Goal: Task Accomplishment & Management: Manage account settings

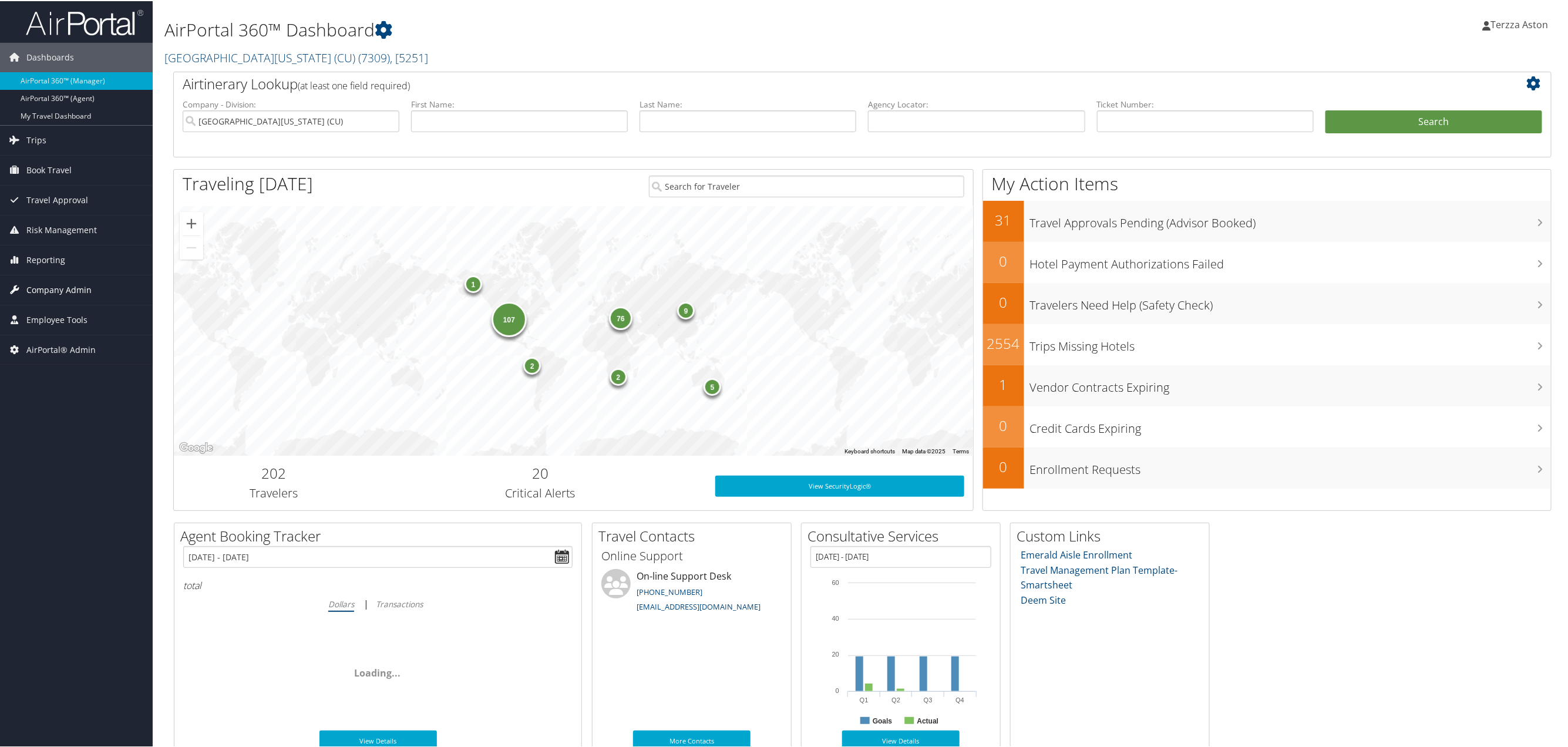
click at [85, 284] on span "Company Admin" at bounding box center [59, 289] width 65 height 29
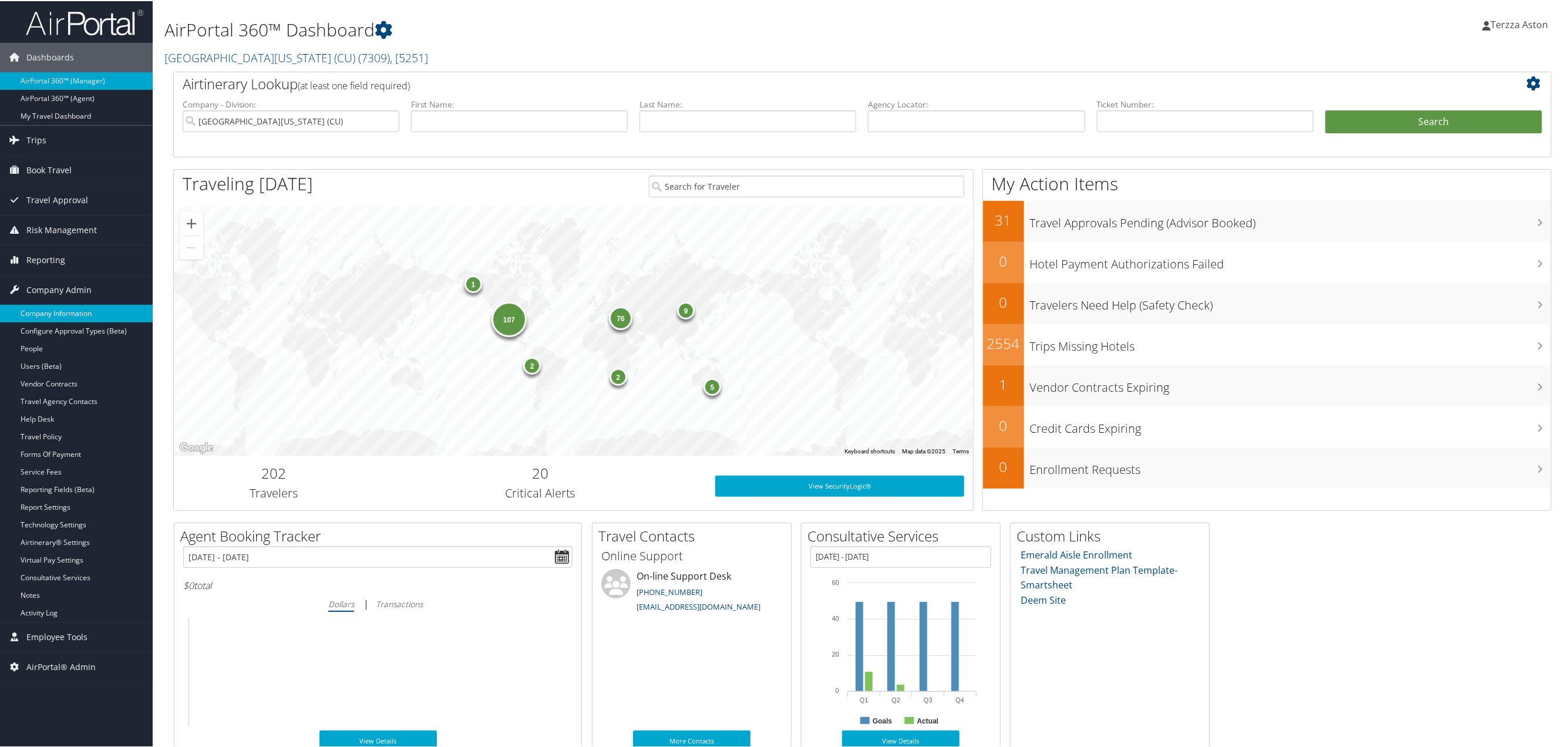
click at [60, 314] on link "Company Information" at bounding box center [76, 312] width 153 height 18
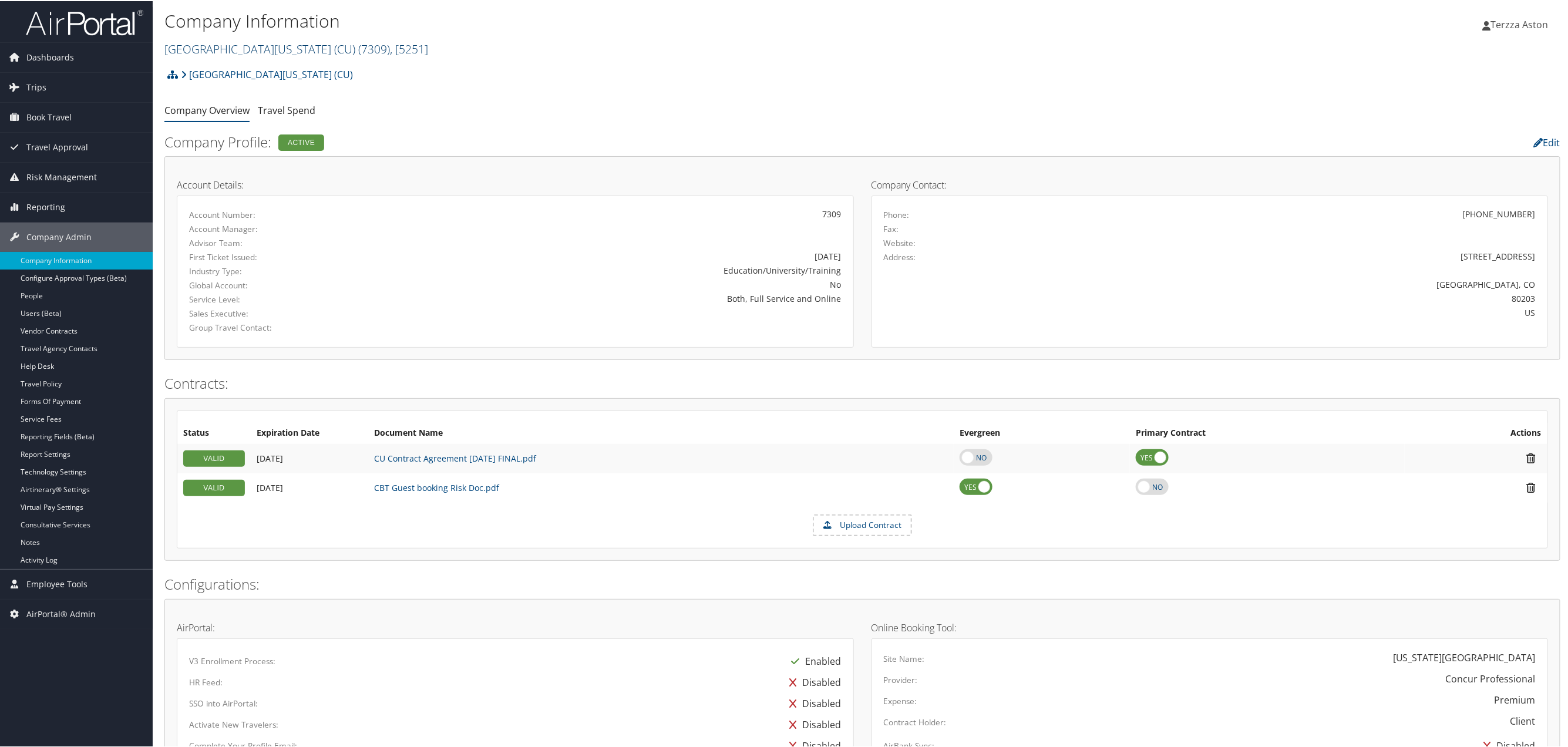
click at [239, 43] on link "[GEOGRAPHIC_DATA][US_STATE] (CU) ( 7309 ) , [ 5251 ]" at bounding box center [296, 48] width 264 height 16
click at [219, 78] on input "search" at bounding box center [242, 70] width 154 height 22
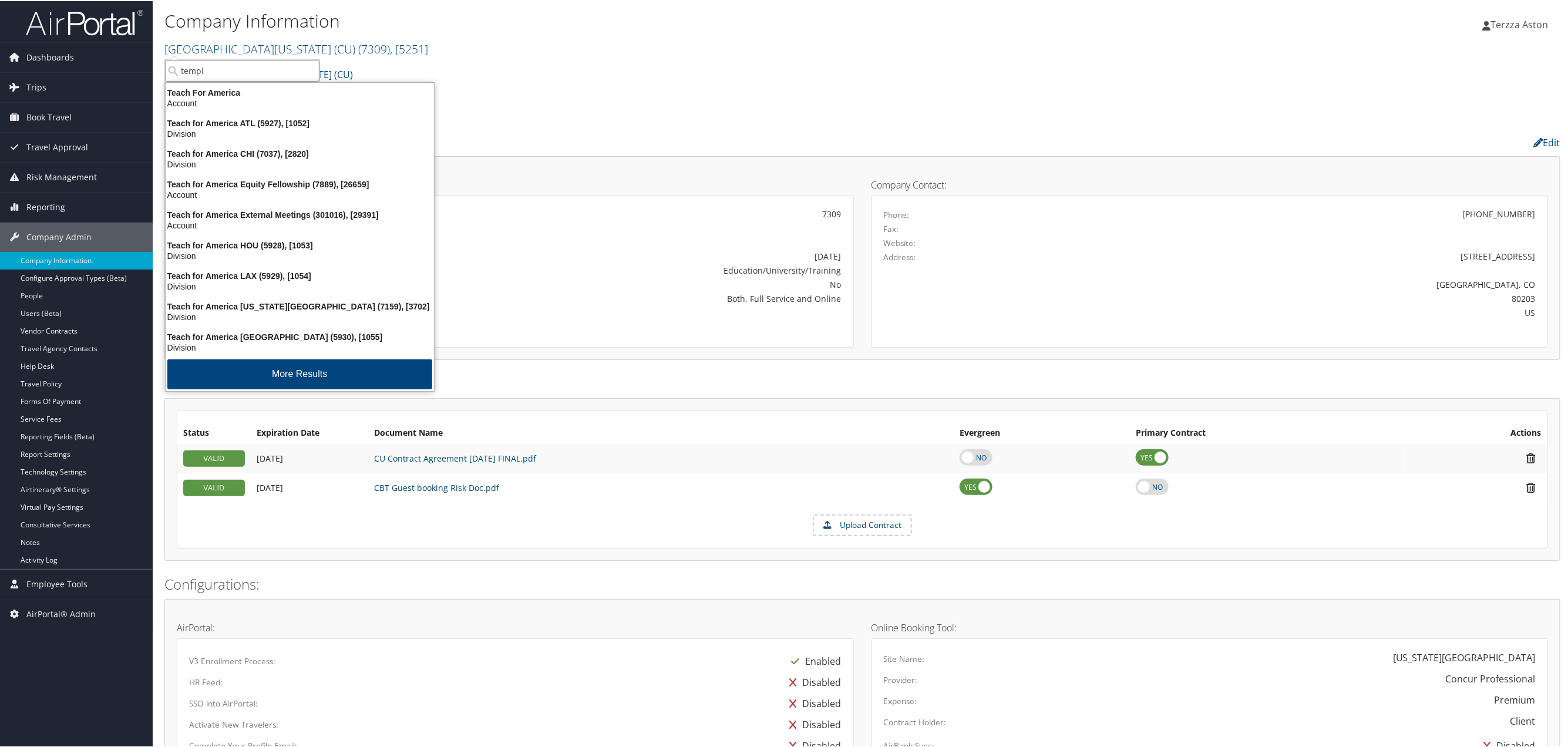
type input "temple"
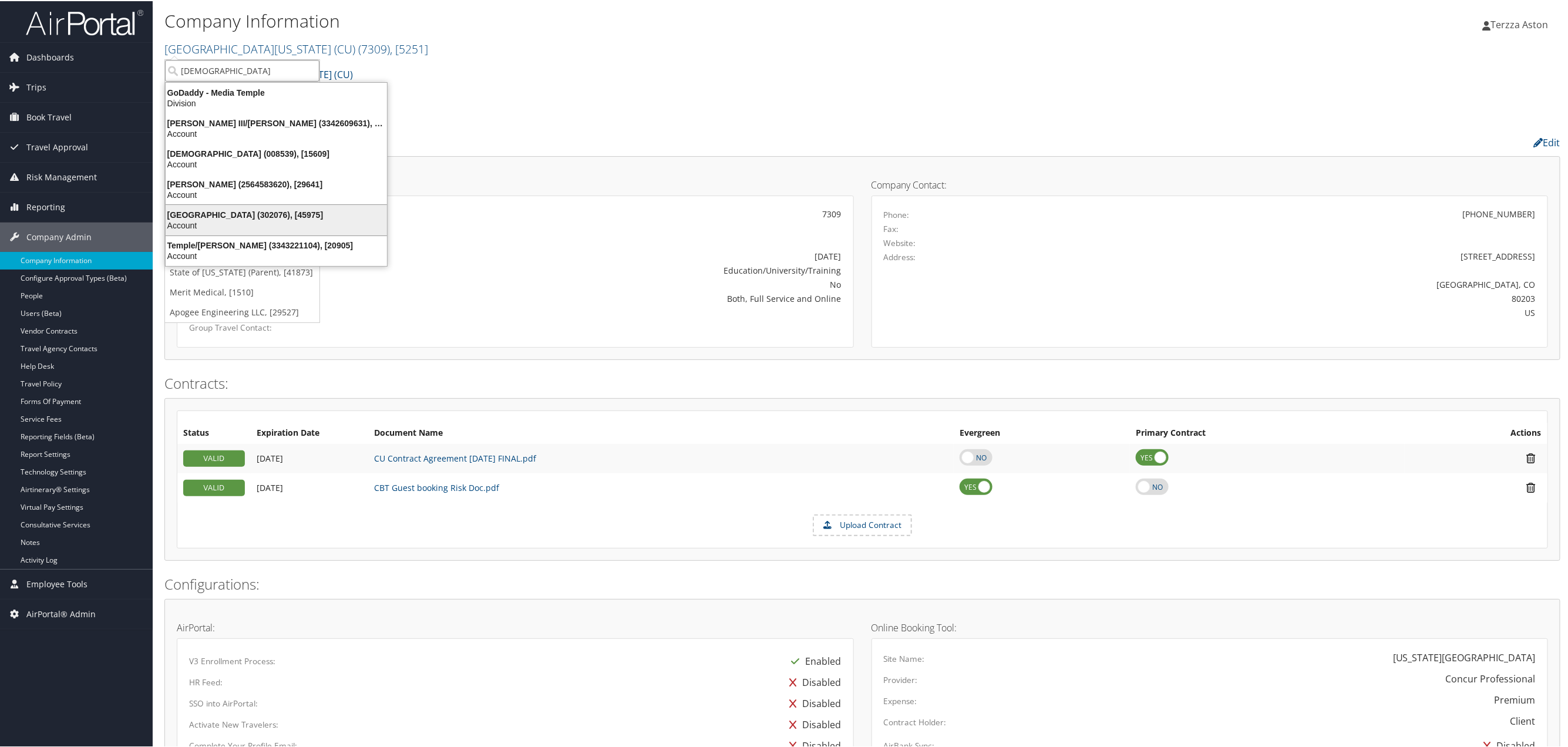
click at [211, 206] on div "Temple University (302076), [45975] Account" at bounding box center [276, 219] width 218 height 27
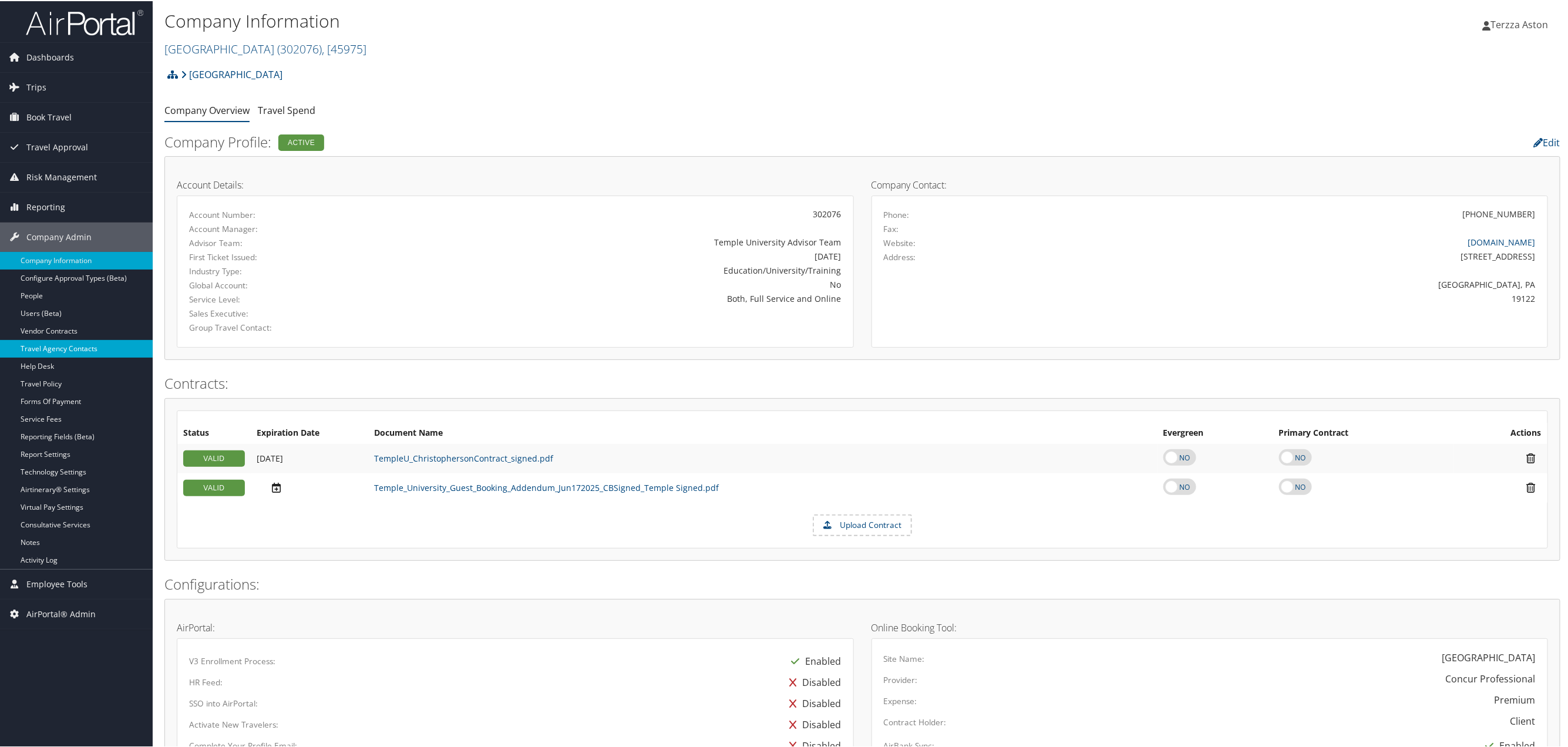
click at [83, 344] on link "Travel Agency Contacts" at bounding box center [76, 347] width 153 height 18
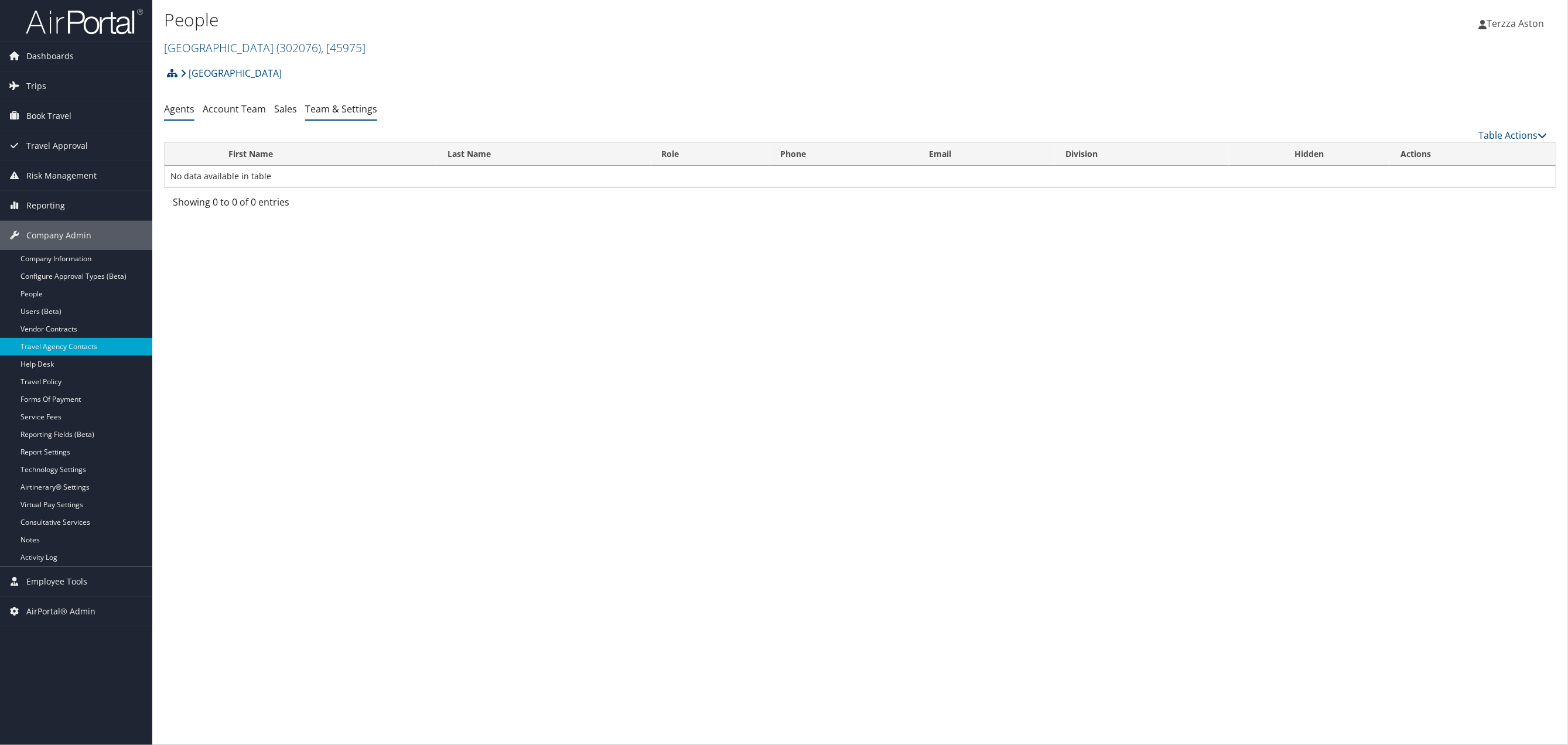
click at [345, 110] on link "Team & Settings" at bounding box center [341, 108] width 72 height 13
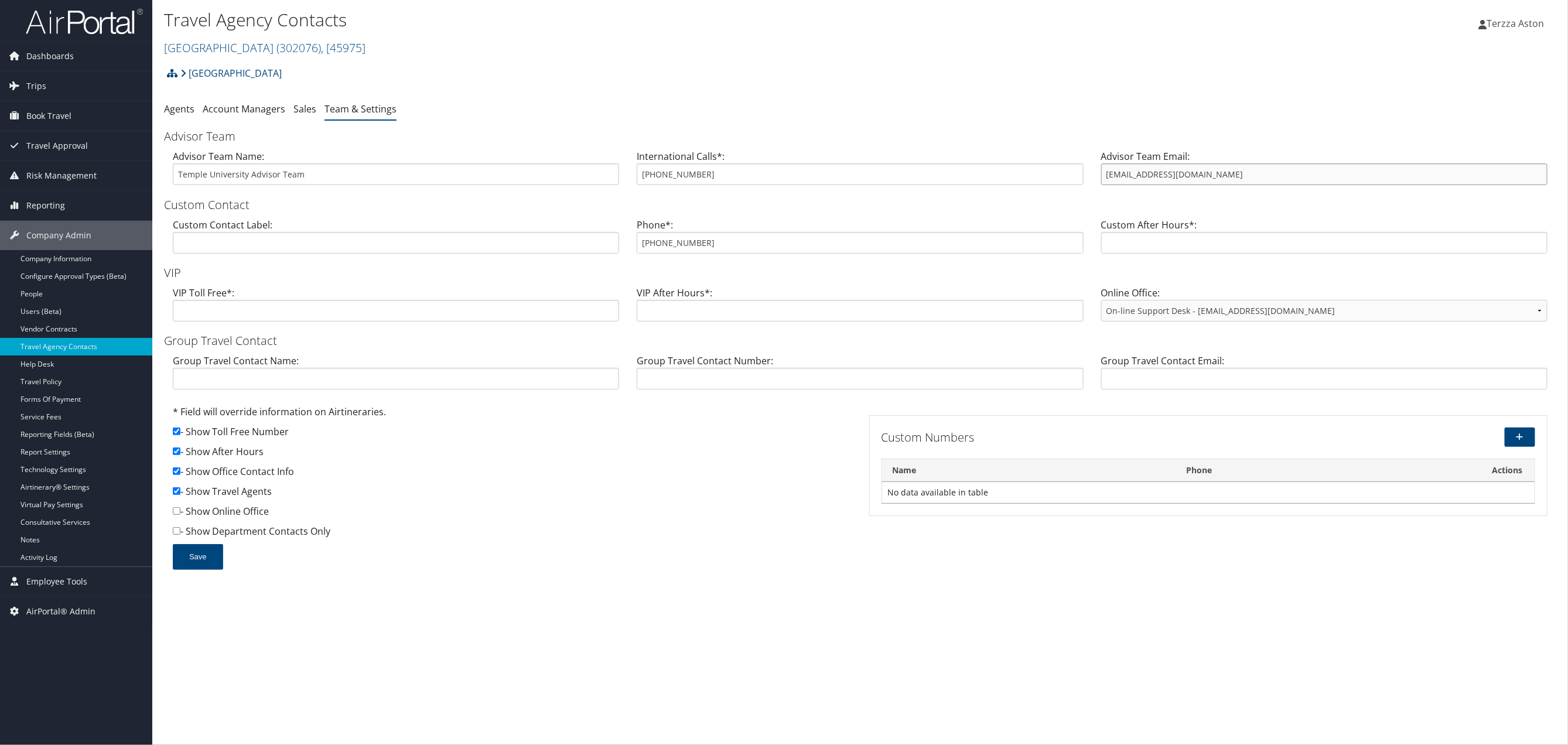
drag, startPoint x: 1102, startPoint y: 180, endPoint x: 1219, endPoint y: 169, distance: 117.5
click at [1219, 169] on input "[EMAIL_ADDRESS][DOMAIN_NAME]" at bounding box center [1324, 174] width 446 height 22
drag, startPoint x: 642, startPoint y: 247, endPoint x: 722, endPoint y: 241, distance: 80.2
click at [722, 241] on input "855-594-5376" at bounding box center [859, 243] width 446 height 22
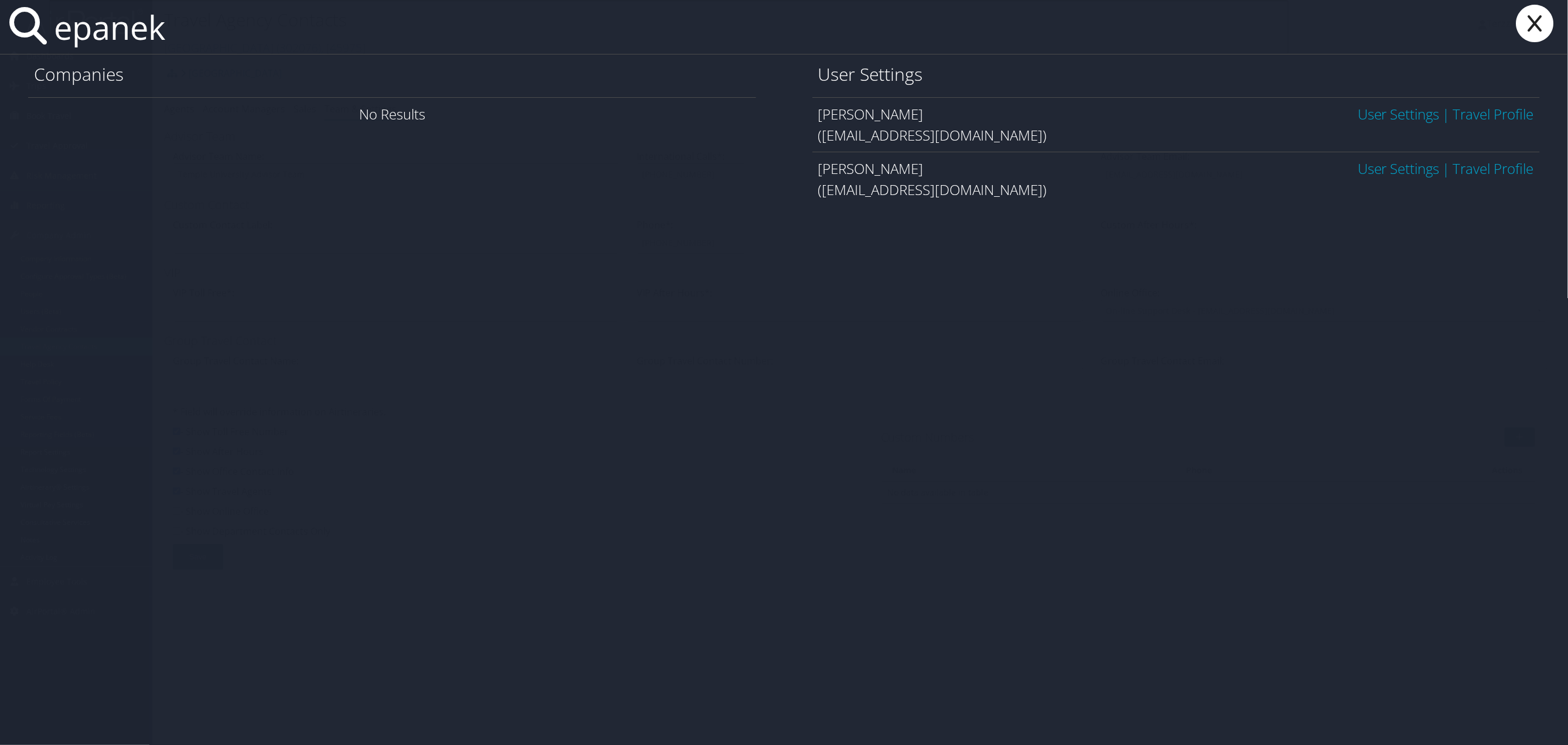
type input "epanek"
click at [1390, 110] on link "User Settings" at bounding box center [1399, 114] width 82 height 19
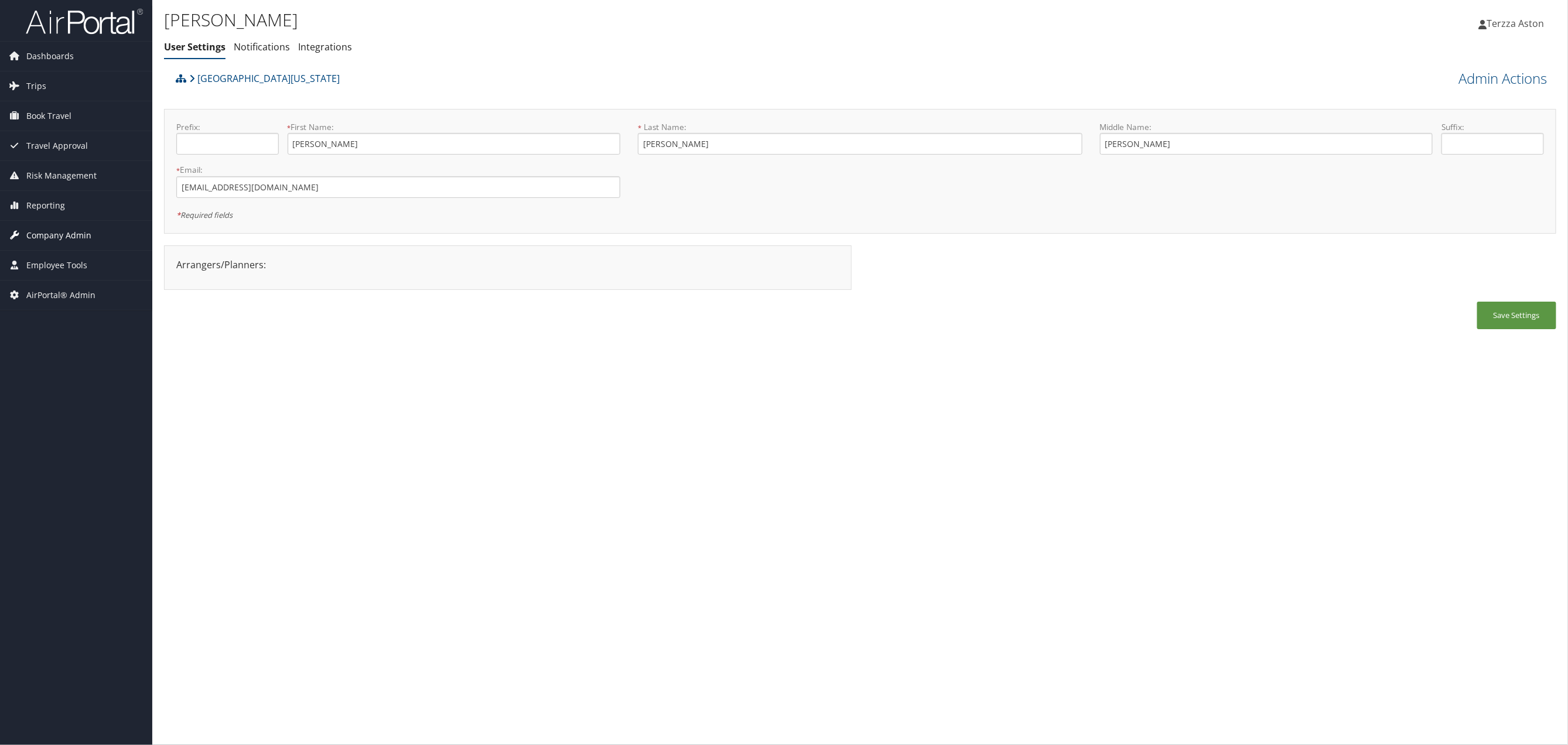
click at [54, 228] on span "Company Admin" at bounding box center [58, 236] width 65 height 29
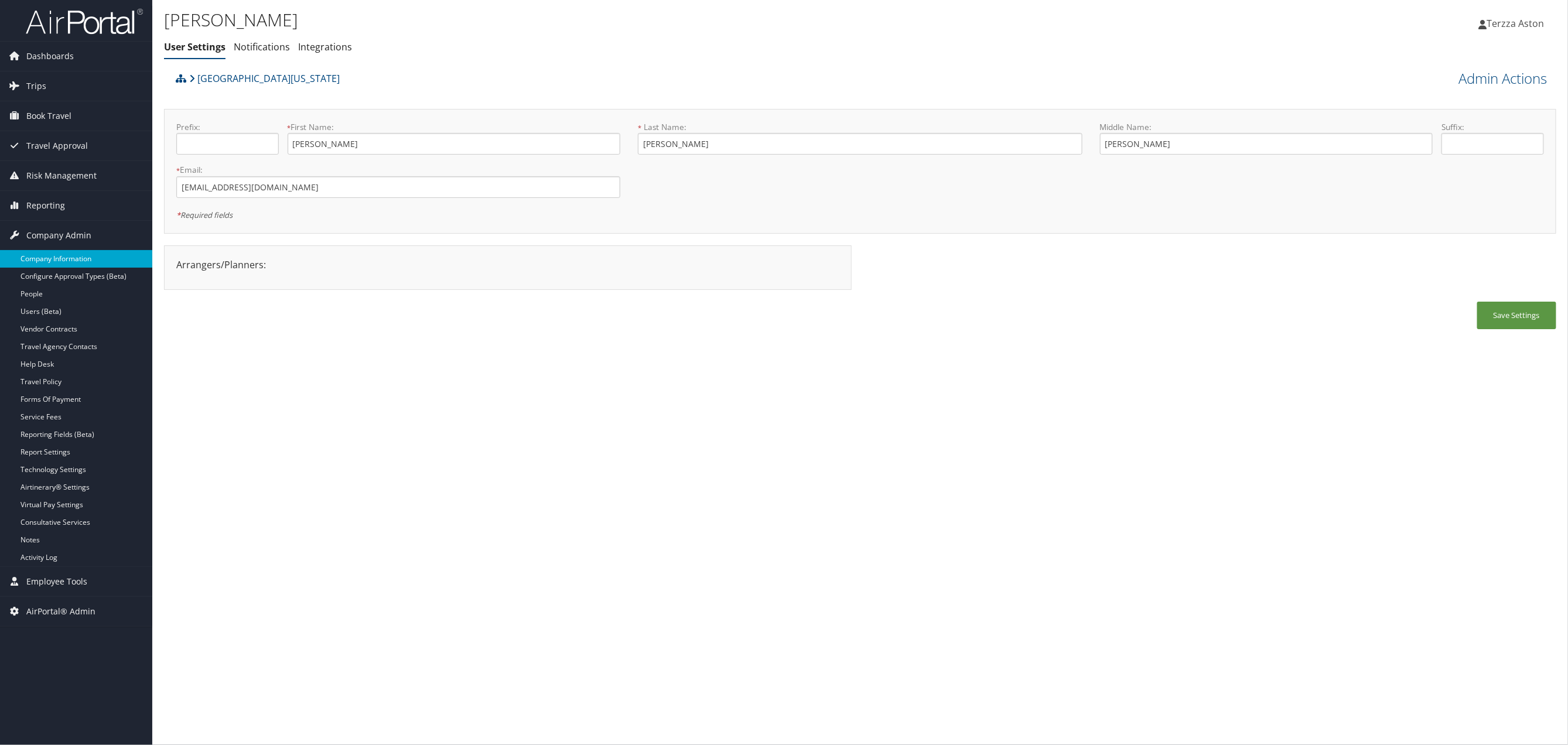
click at [65, 253] on link "Company Information" at bounding box center [76, 259] width 152 height 18
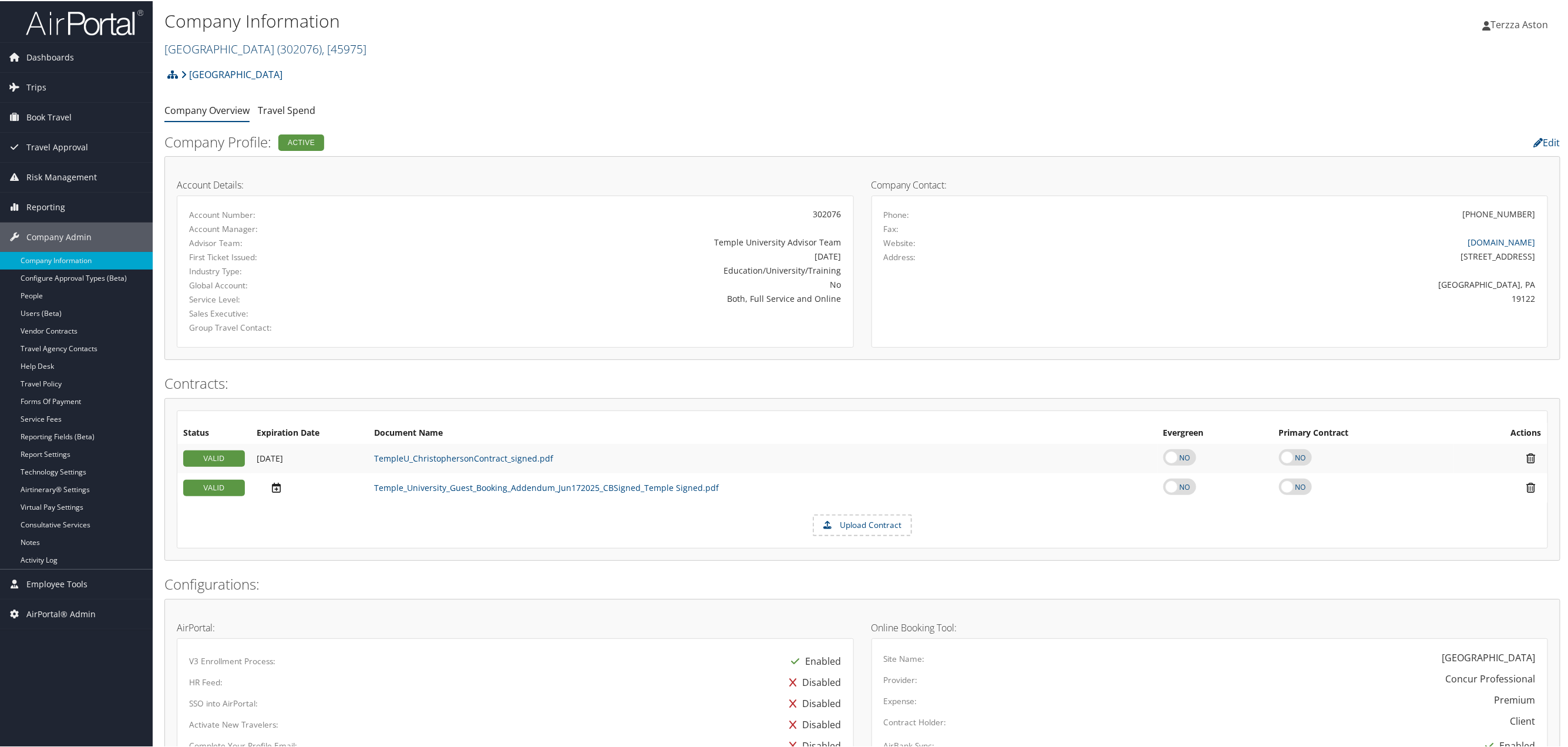
click at [200, 45] on link "Temple University ( 302076 ) , [ 45975 ]" at bounding box center [265, 48] width 202 height 16
click at [195, 70] on input "search" at bounding box center [242, 70] width 154 height 22
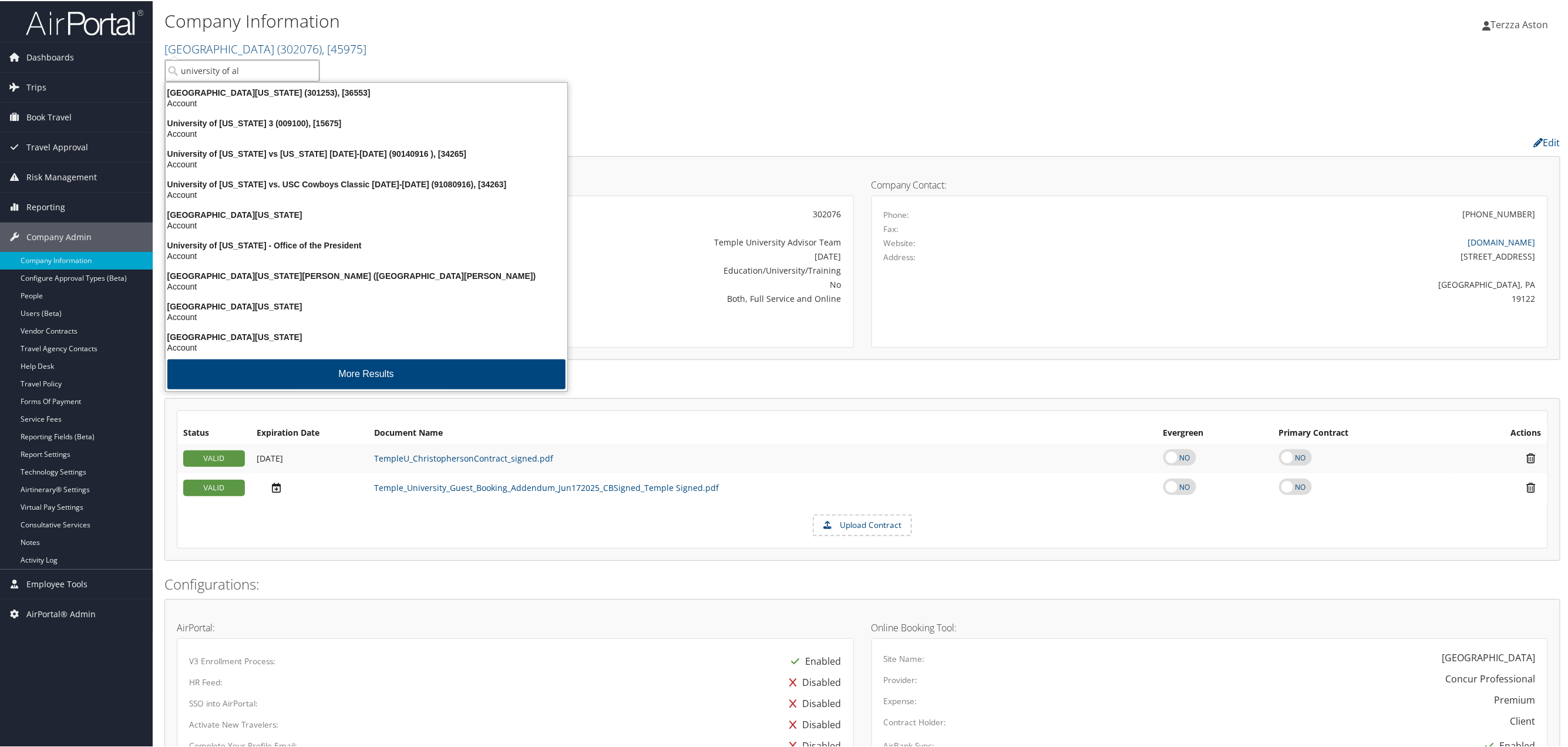
type input "university of ala"
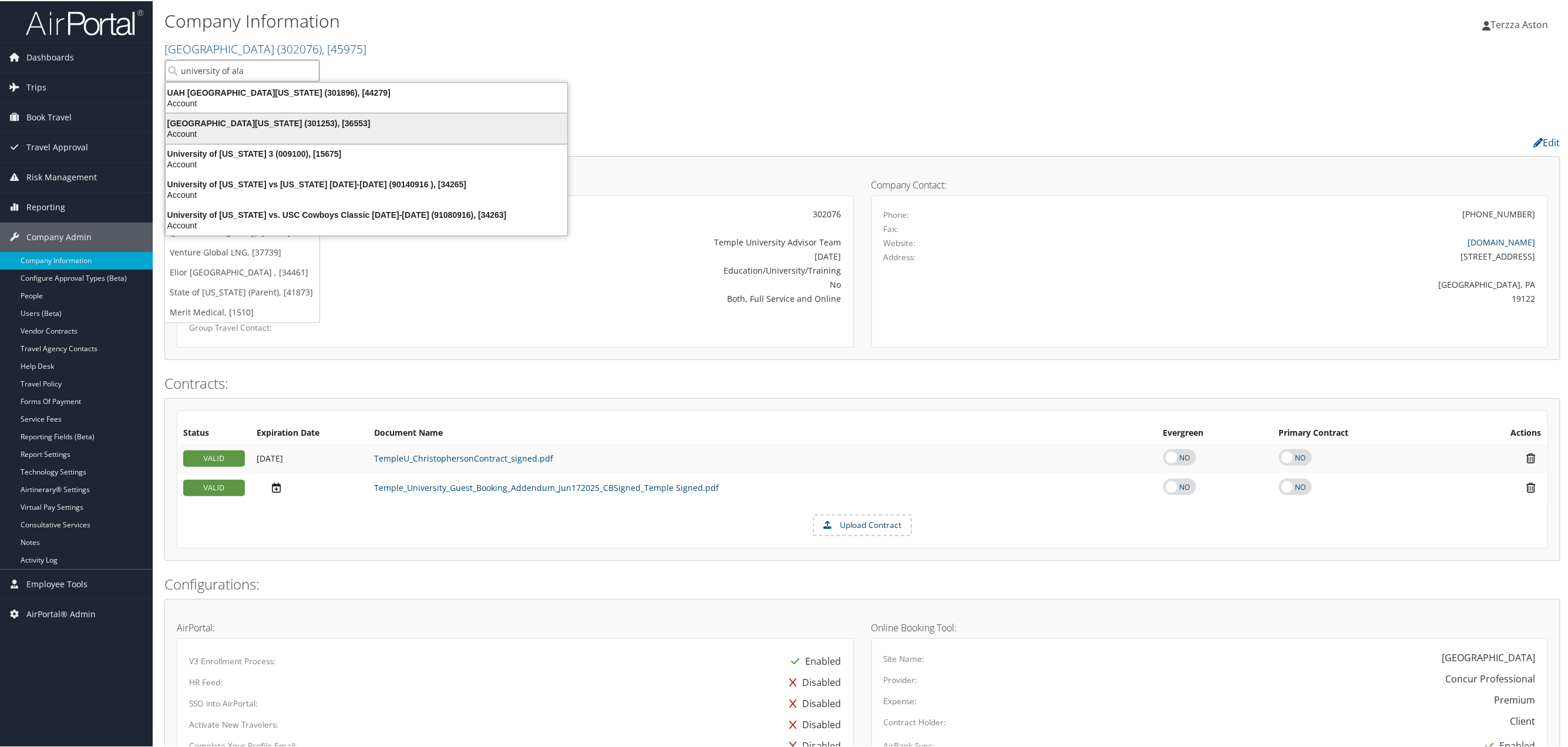
click at [261, 120] on div "University of Alabama (301253), [36553]" at bounding box center [366, 121] width 416 height 10
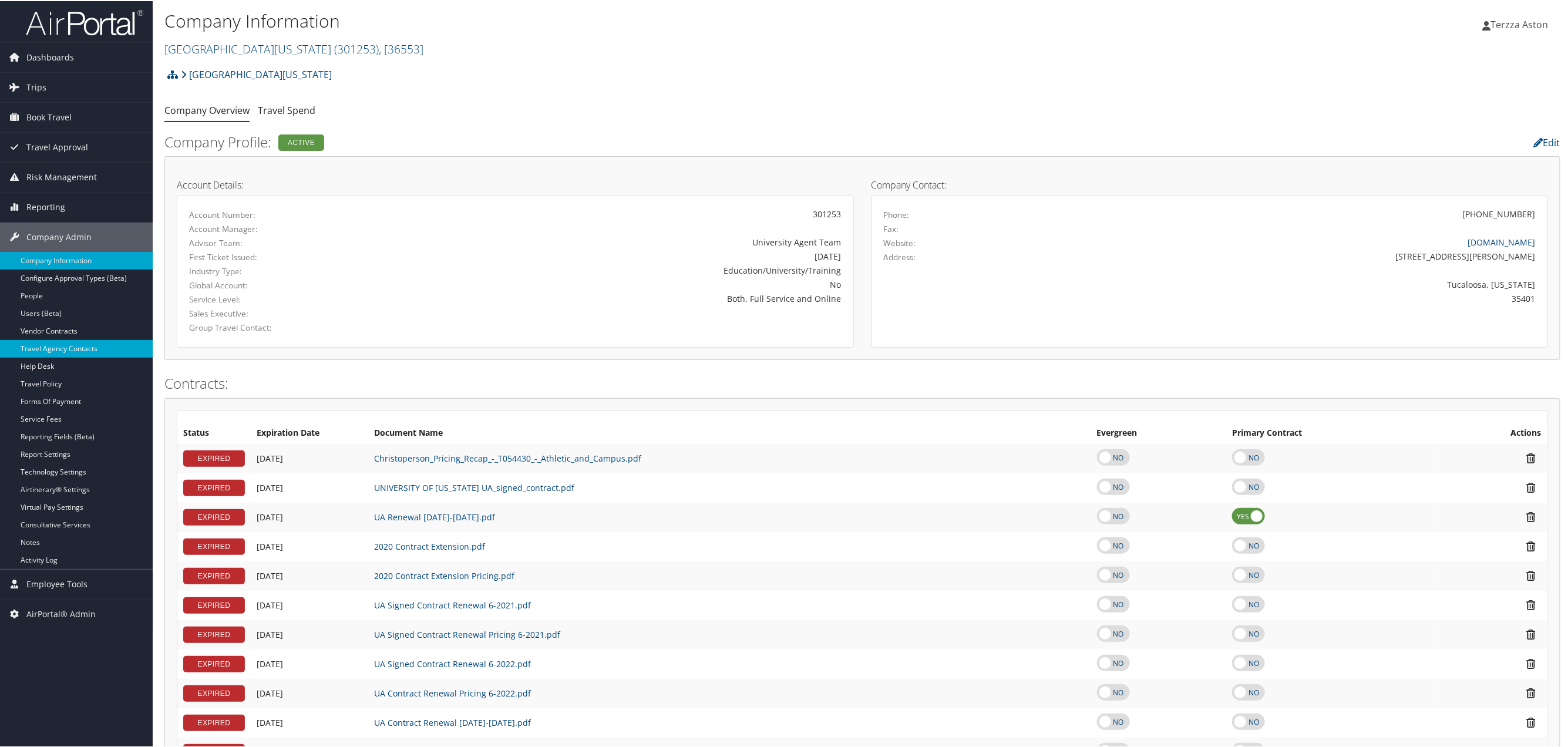
click at [62, 347] on link "Travel Agency Contacts" at bounding box center [76, 347] width 153 height 18
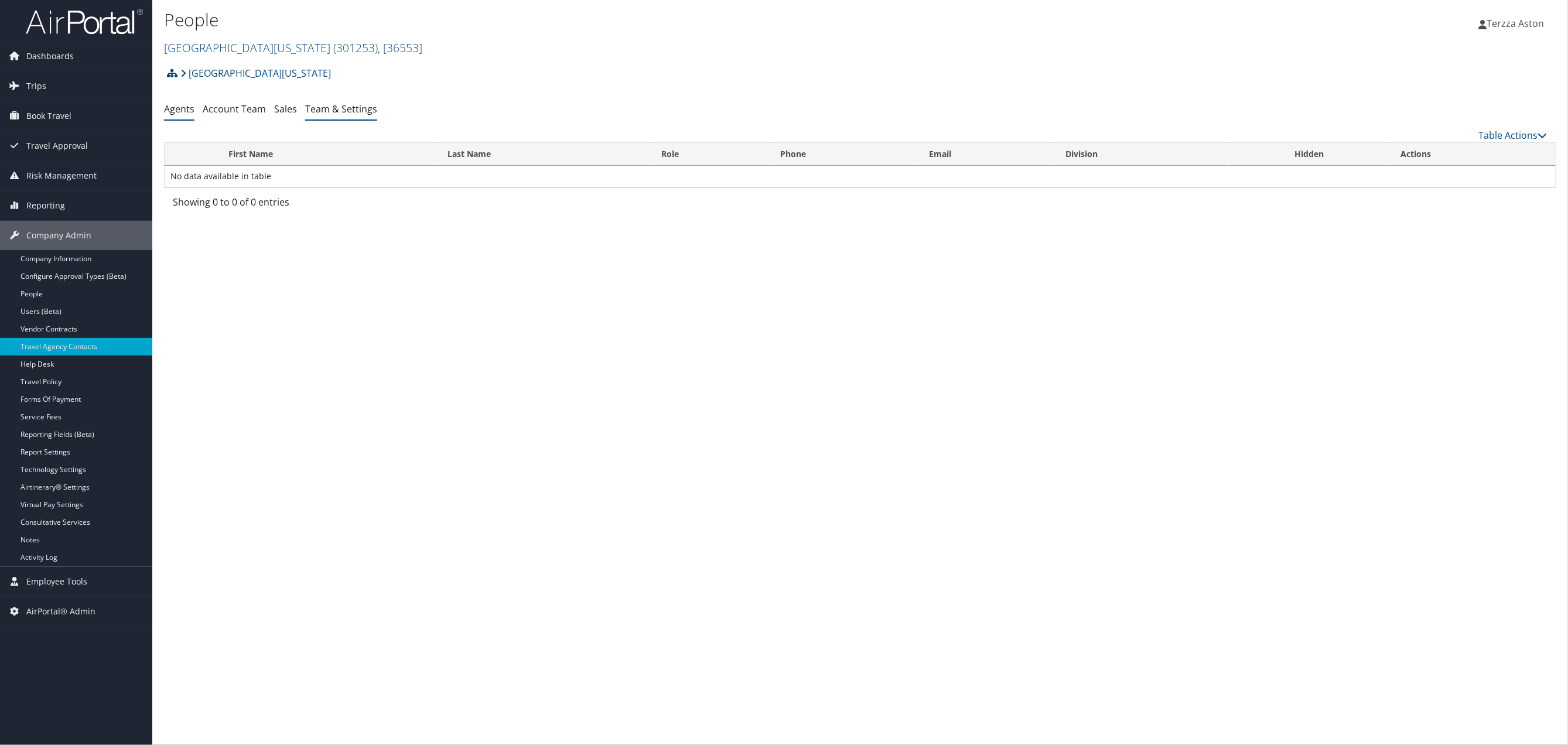
click at [338, 107] on link "Team & Settings" at bounding box center [341, 108] width 72 height 13
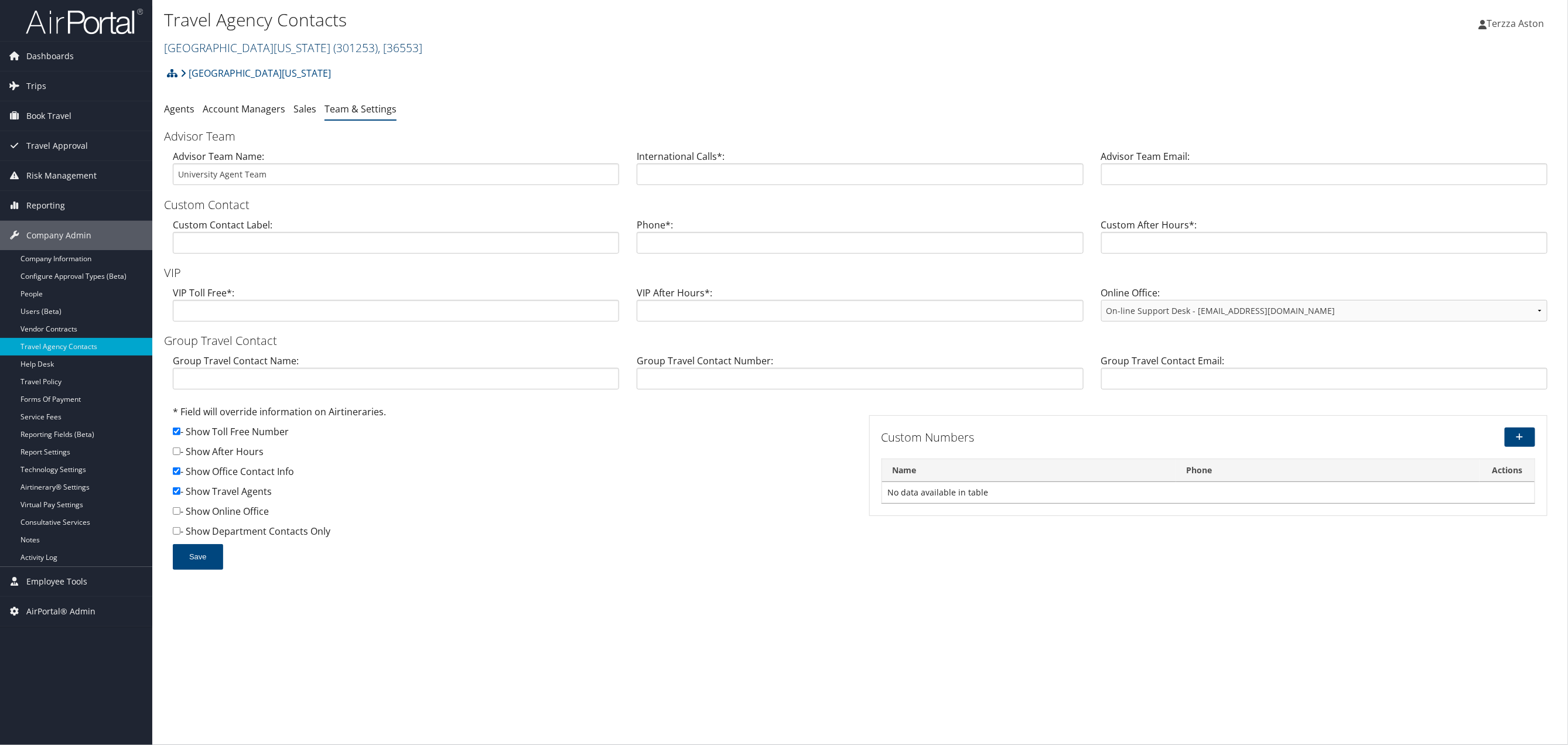
click at [206, 48] on link "University of Alabama ( 301253 ) , [ 36553 ]" at bounding box center [293, 47] width 258 height 16
click at [217, 71] on input "search" at bounding box center [241, 69] width 154 height 22
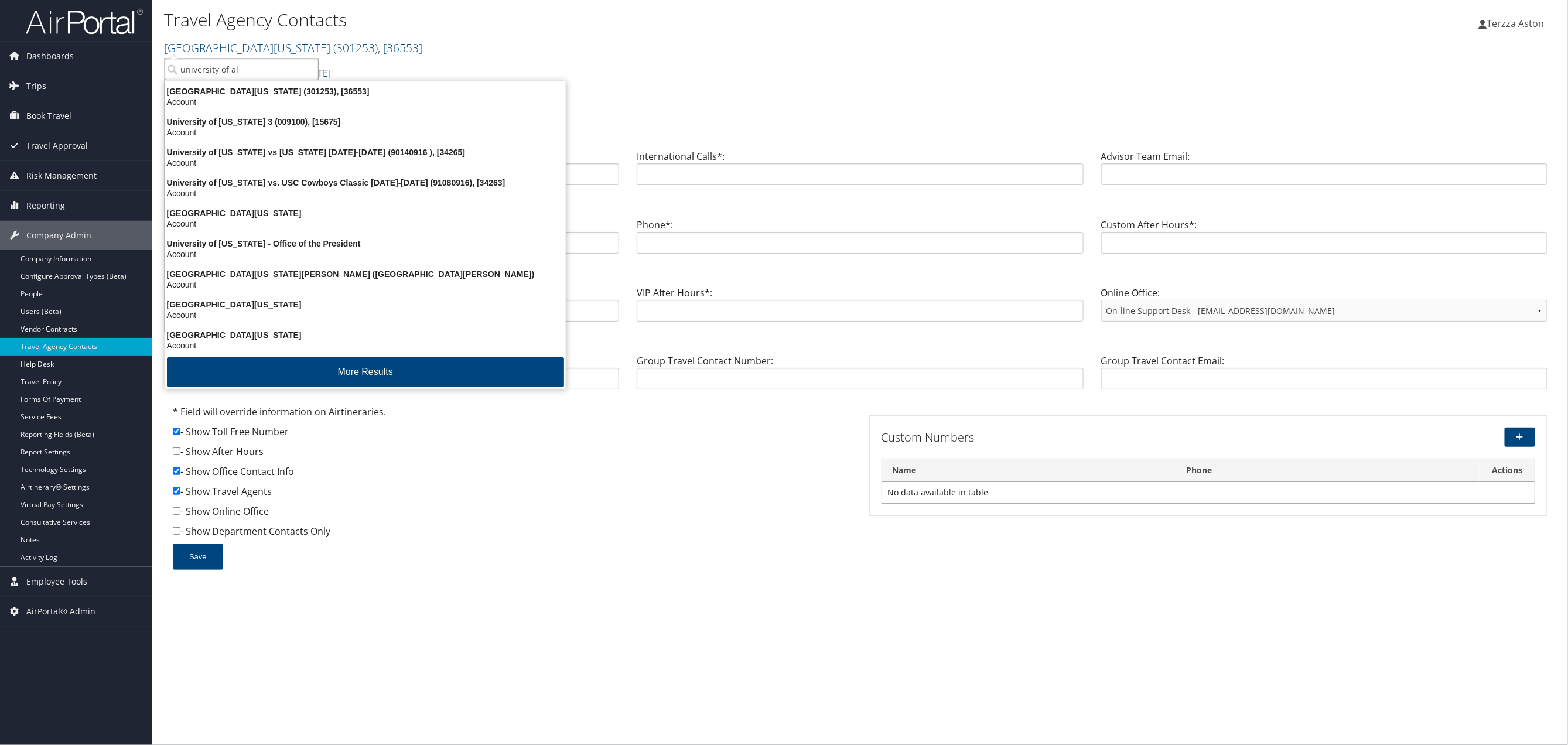
type input "university of ala"
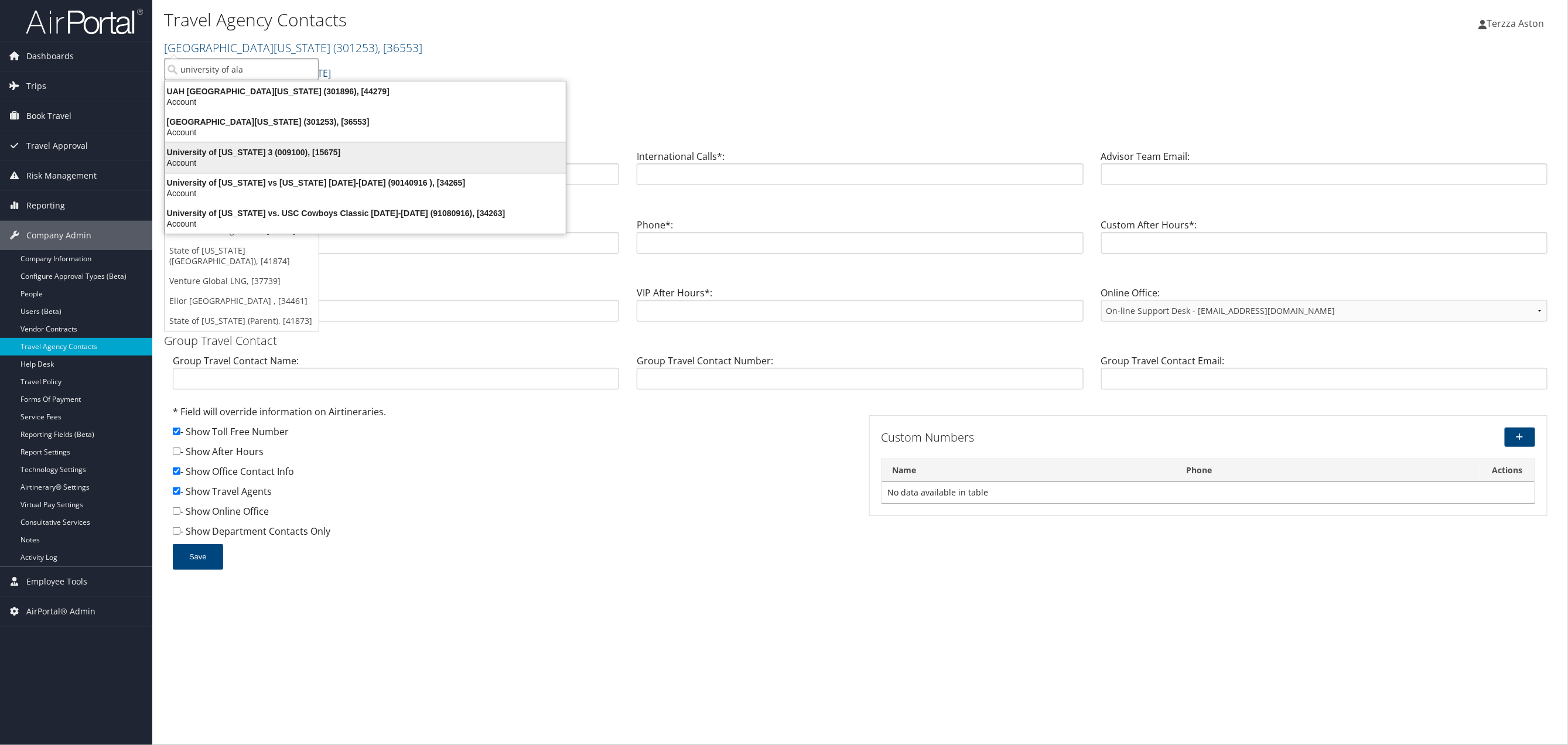
click at [231, 153] on div "University of Alabama 3 (009100), [15675]" at bounding box center [365, 152] width 415 height 10
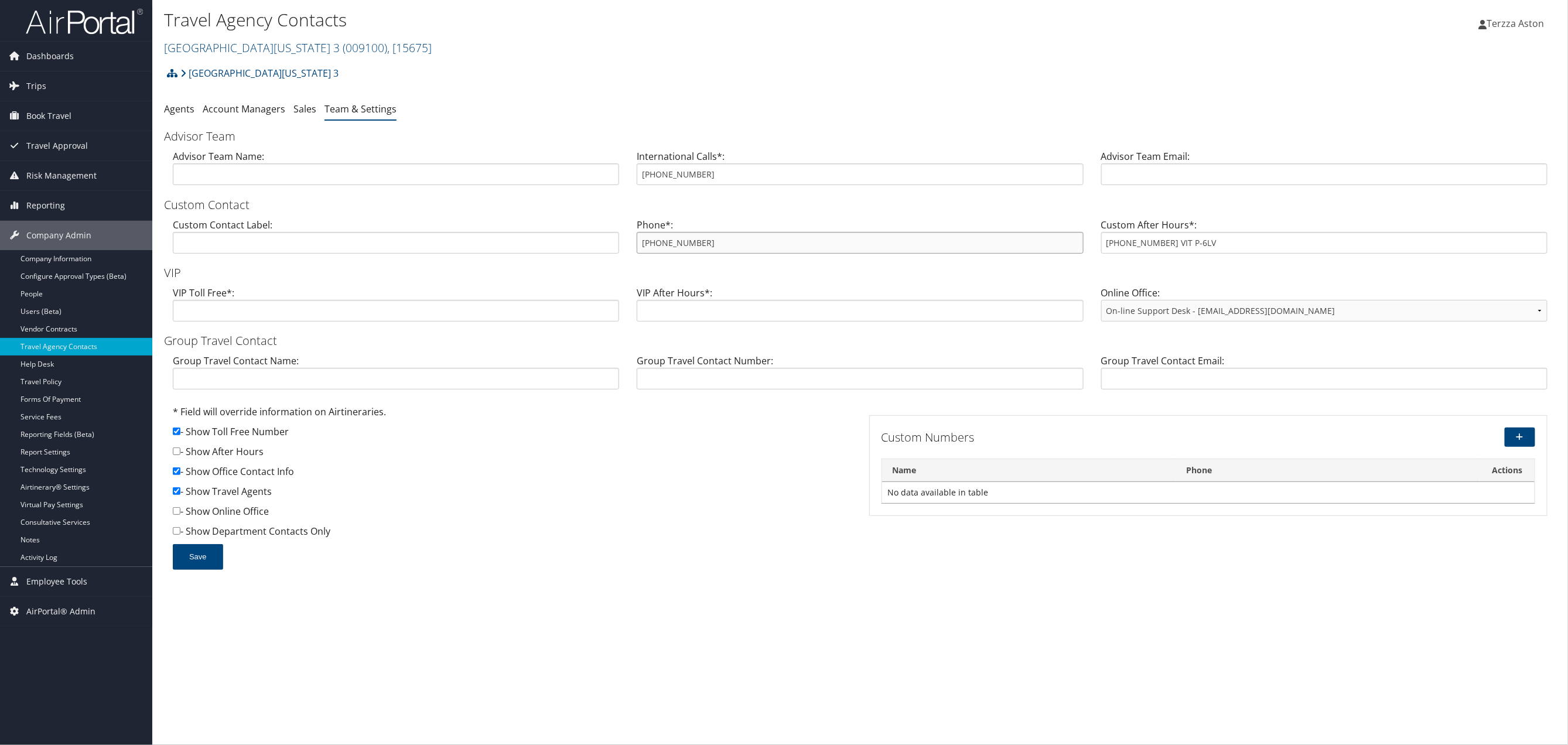
drag, startPoint x: 638, startPoint y: 247, endPoint x: 716, endPoint y: 241, distance: 78.2
click at [716, 241] on input "800-285-3603" at bounding box center [859, 243] width 446 height 22
click at [211, 44] on link "University of Alabama 3 ( 009100 ) , [ 15675 ]" at bounding box center [298, 47] width 268 height 16
click at [205, 75] on input "search" at bounding box center [241, 69] width 154 height 22
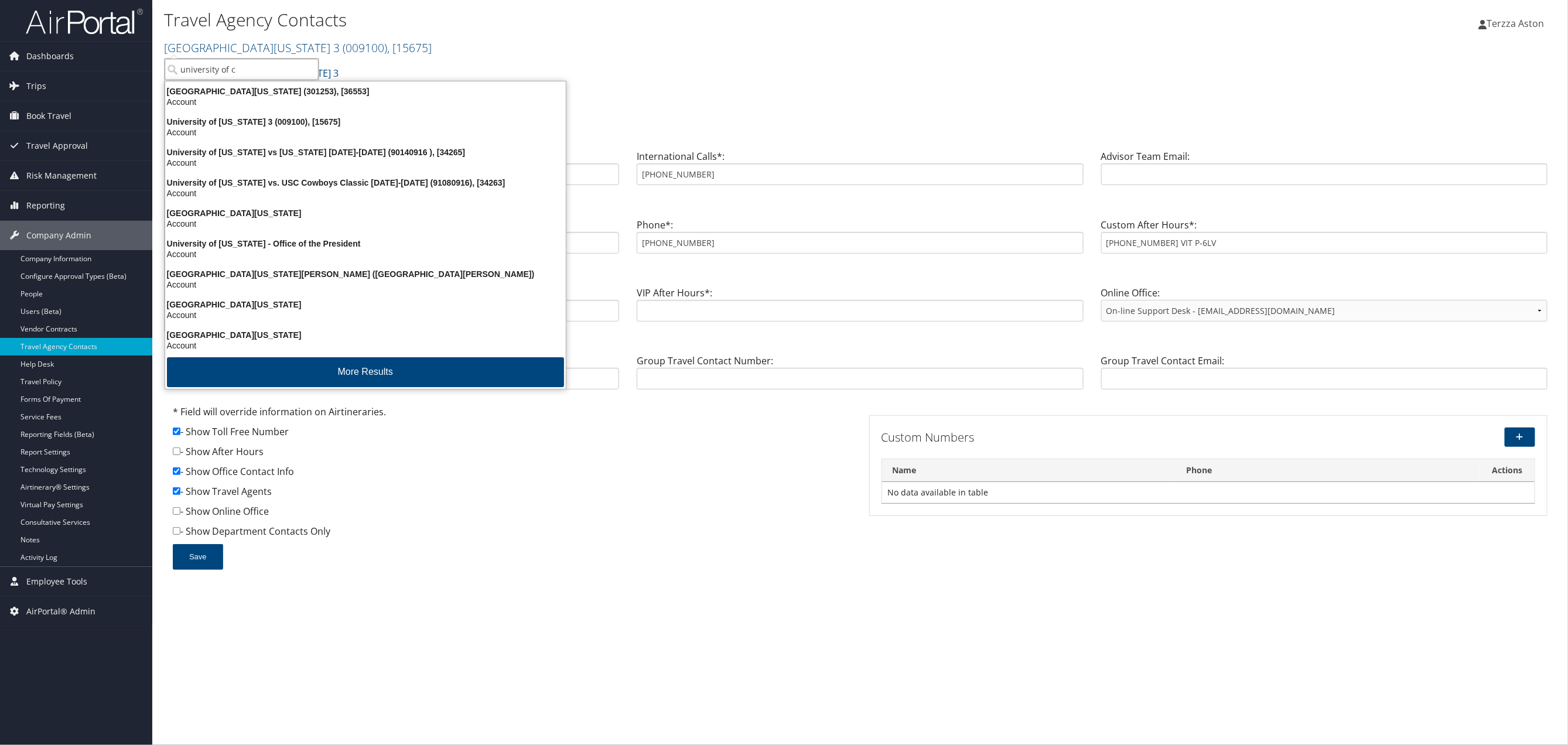
type input "university of co"
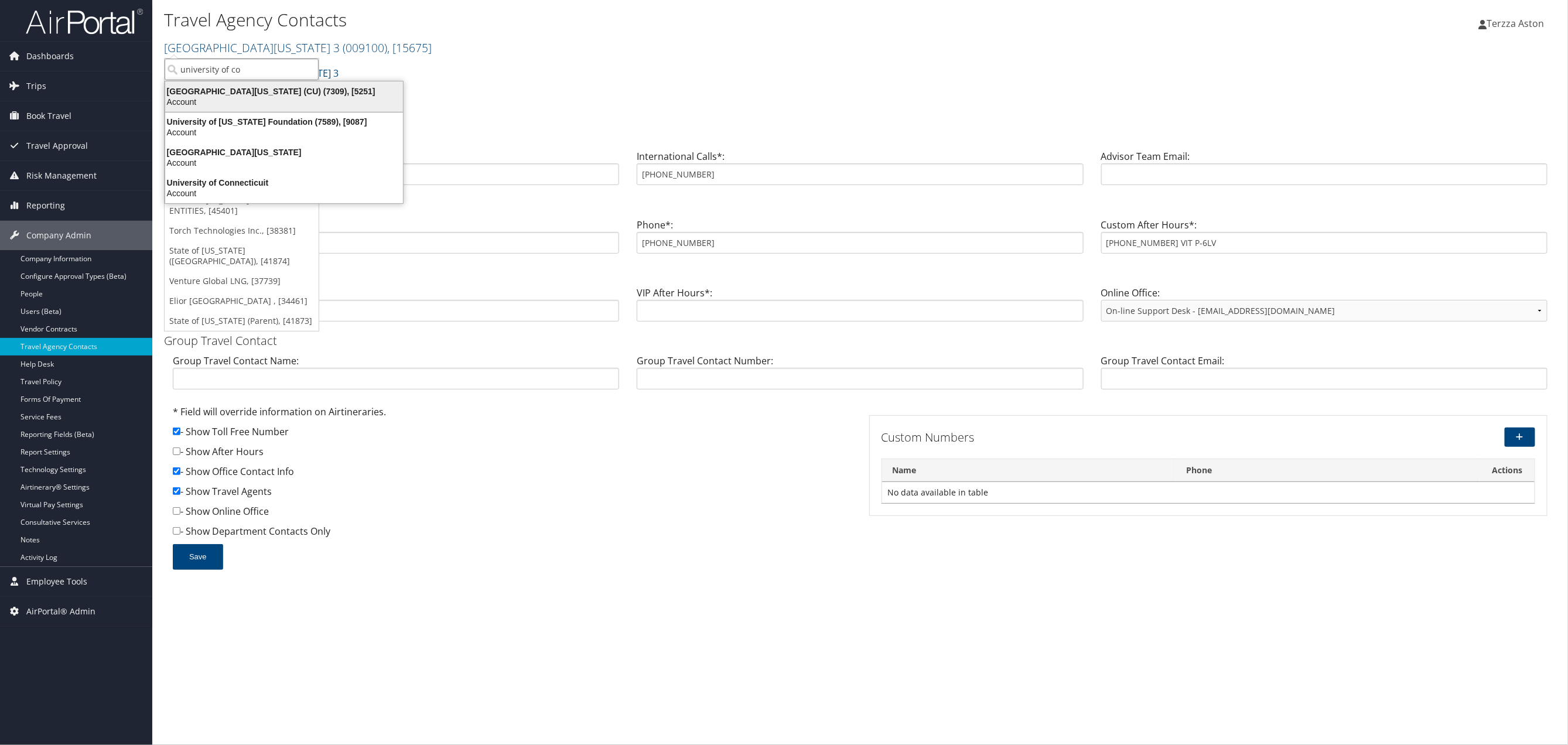
click at [211, 88] on div "University of Colorado (CU) (7309), [5251]" at bounding box center [284, 91] width 252 height 10
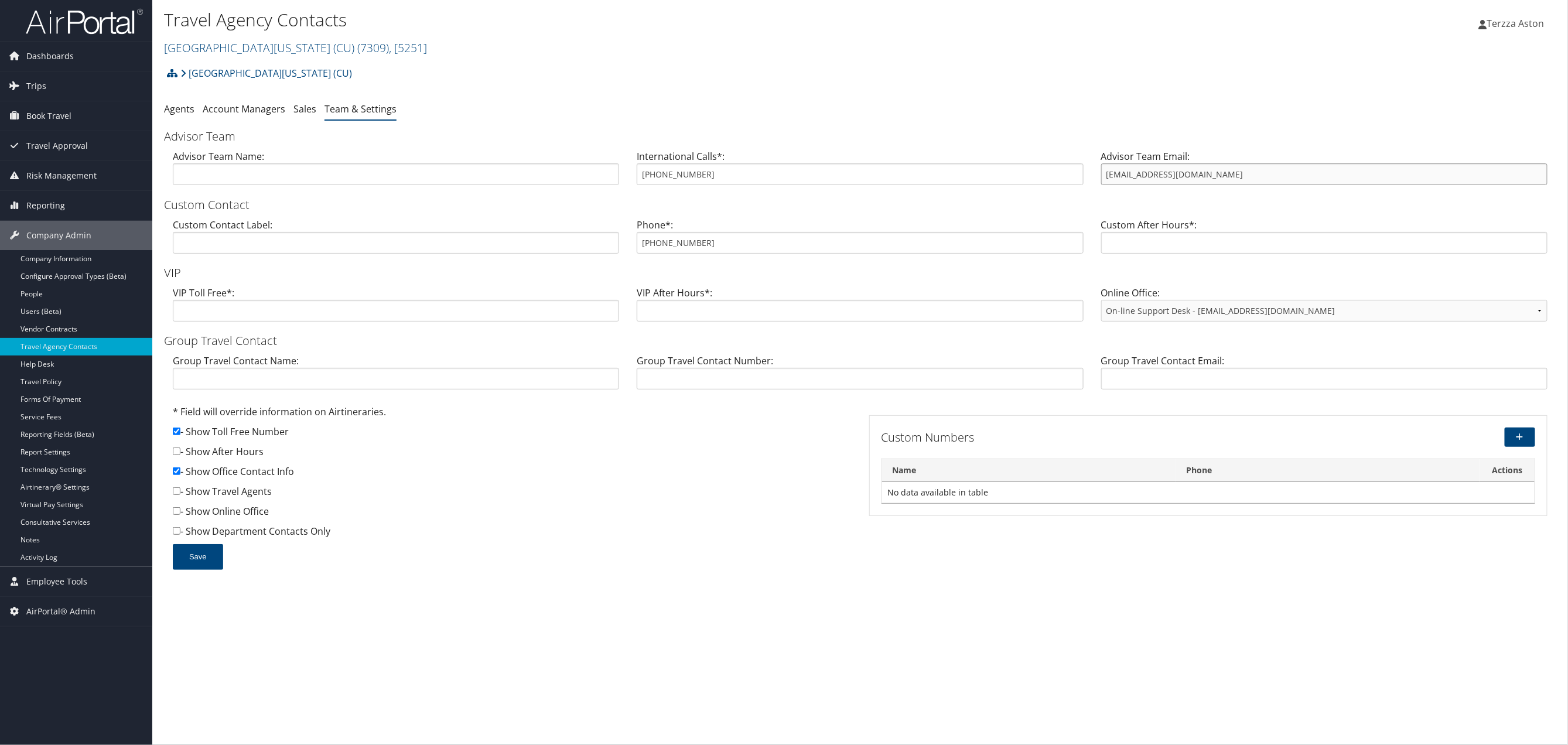
drag, startPoint x: 1102, startPoint y: 175, endPoint x: 1108, endPoint y: 173, distance: 6.3
click at [1108, 173] on input "cutravel@cbtravel.com" at bounding box center [1324, 174] width 446 height 22
drag, startPoint x: 640, startPoint y: 242, endPoint x: 727, endPoint y: 240, distance: 87.0
click at [727, 240] on input "855-462-8885" at bounding box center [859, 243] width 446 height 22
click at [221, 49] on link "University of Colorado (CU) ( 7309 ) , [ 5251 ]" at bounding box center [295, 47] width 263 height 16
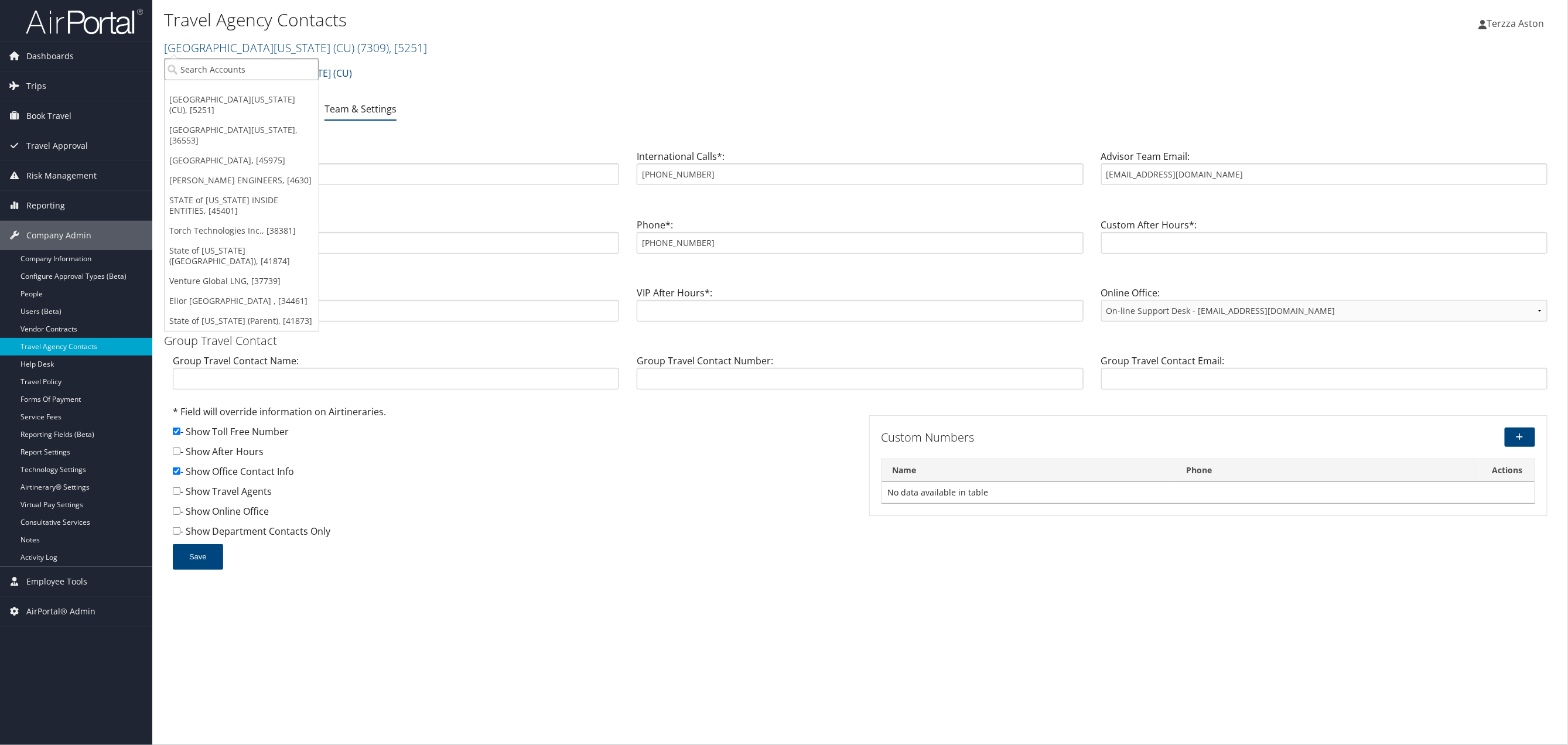
click at [224, 61] on input "search" at bounding box center [241, 69] width 154 height 22
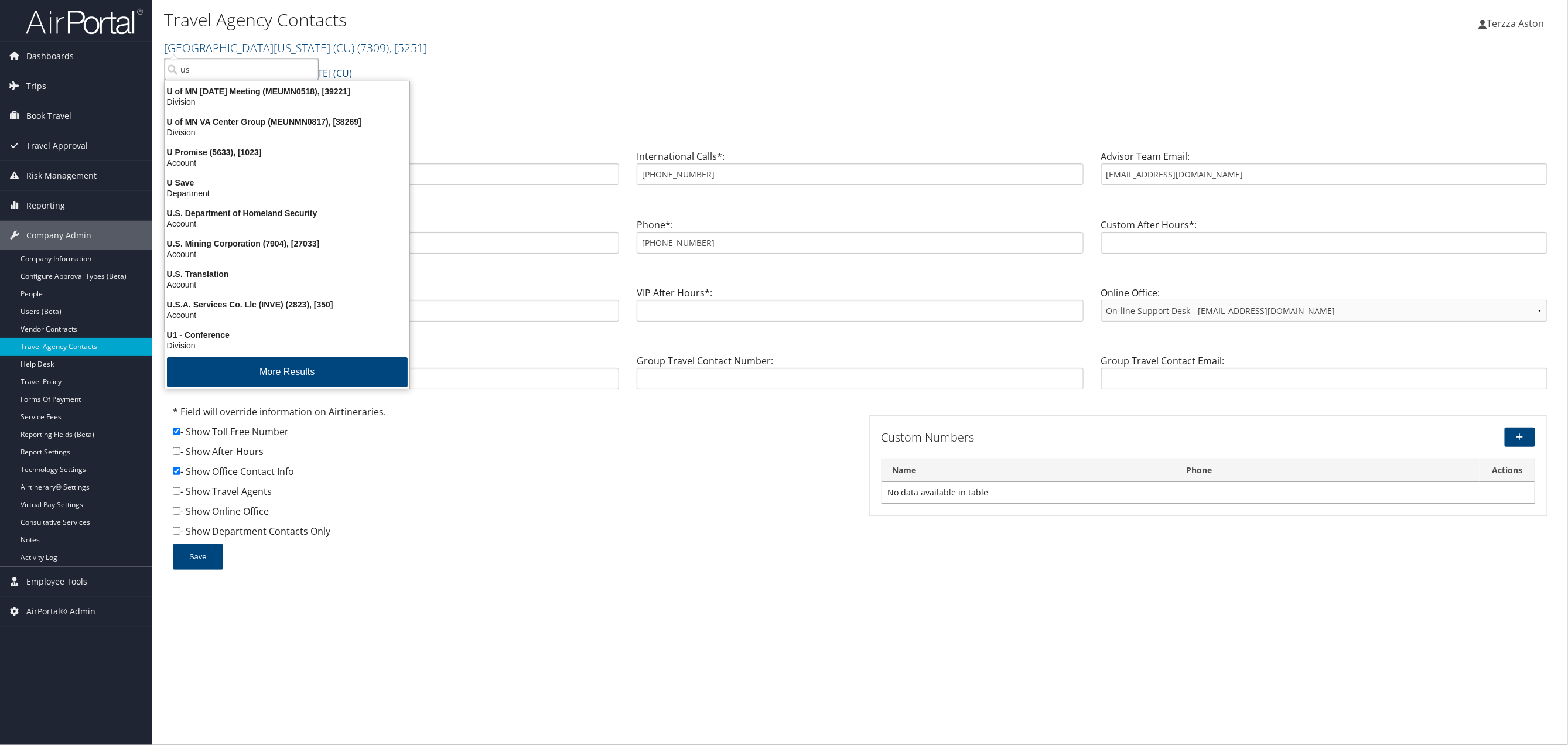
type input "usc"
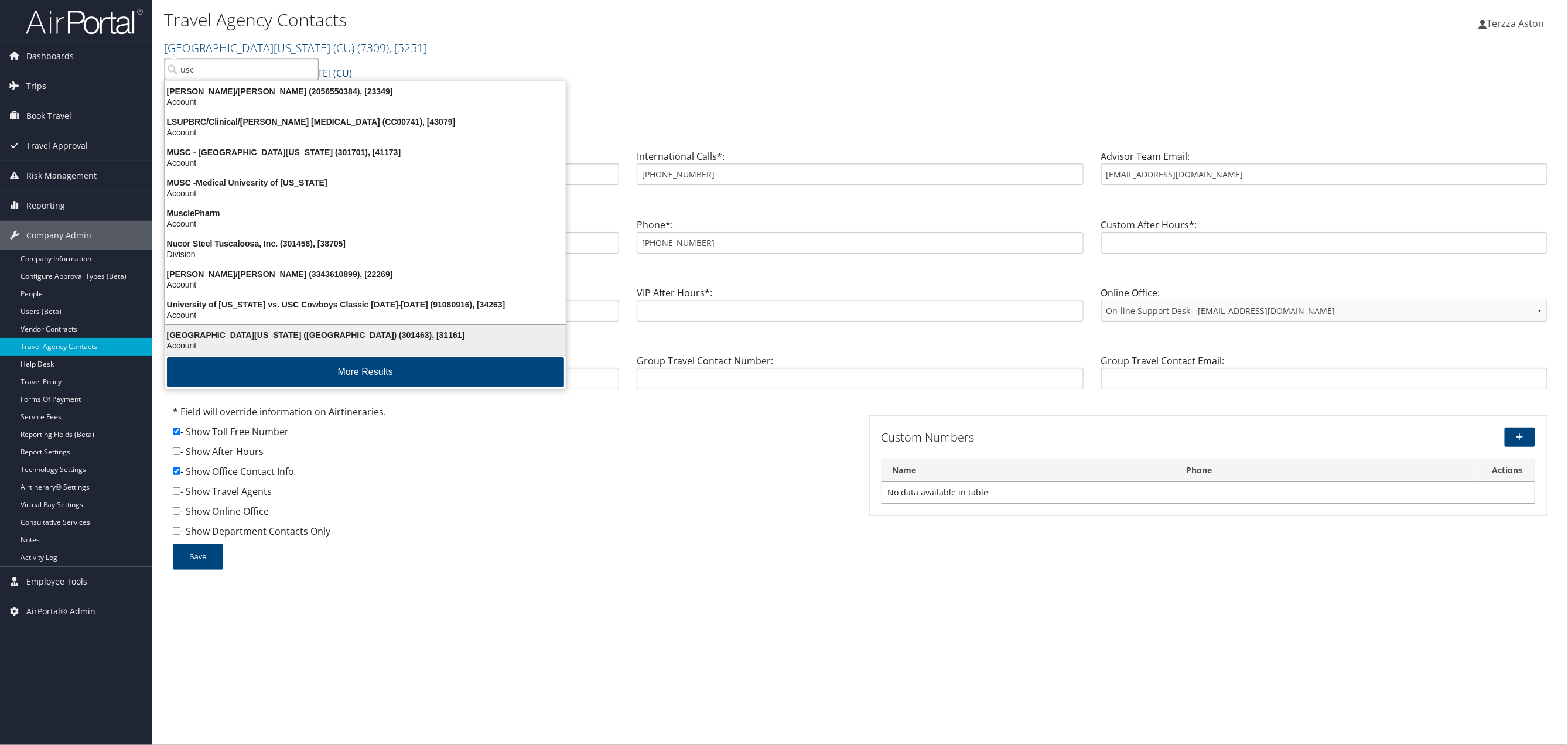
click at [215, 338] on div "University of Southern California (USC) (301463), [31161]" at bounding box center [365, 335] width 415 height 10
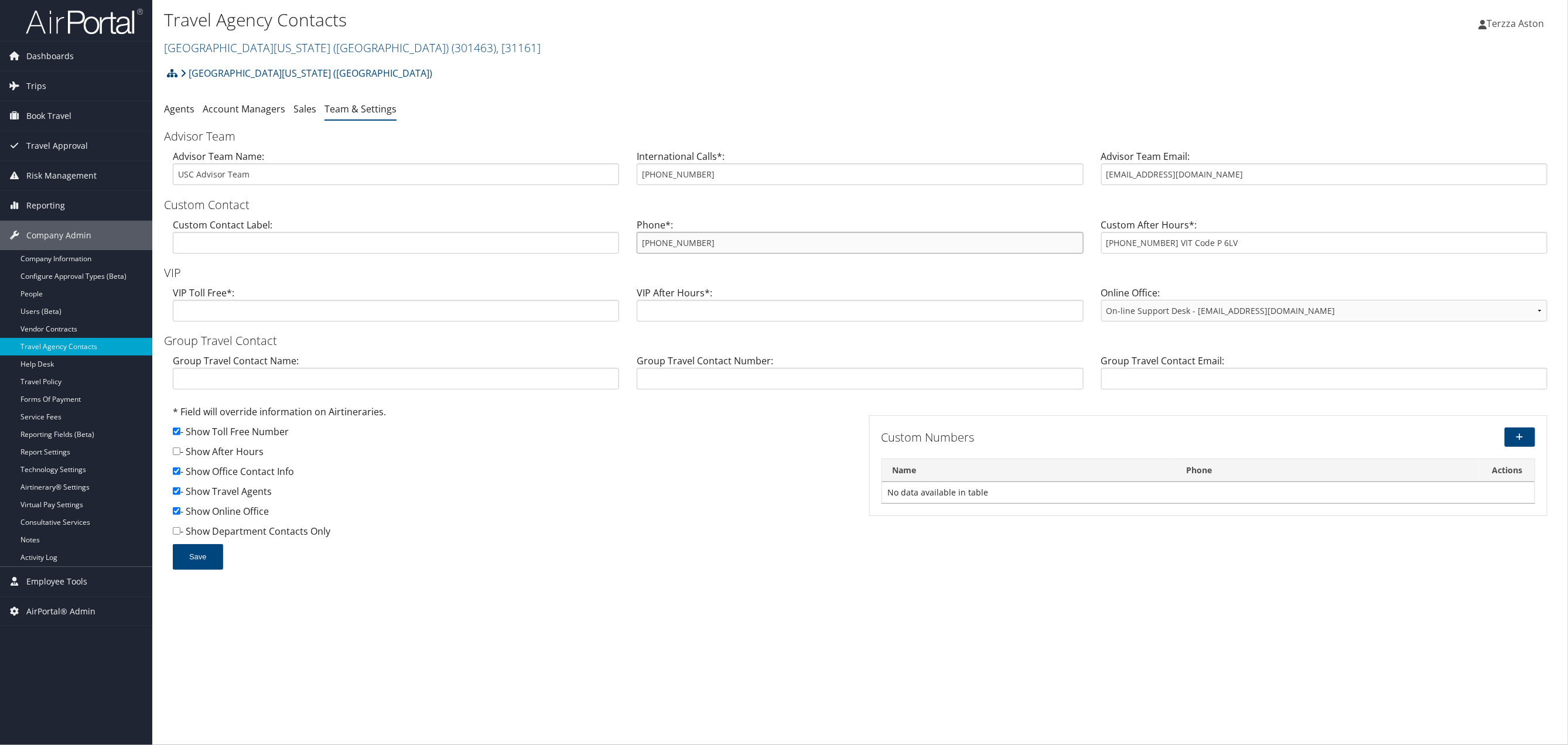
drag, startPoint x: 643, startPoint y: 243, endPoint x: 705, endPoint y: 253, distance: 62.8
click at [705, 253] on input "[PHONE_NUMBER]" at bounding box center [859, 243] width 446 height 22
paste input "[EMAIL_ADDRESS][DOMAIN_NAME]"
type input "[EMAIL_ADDRESS][DOMAIN_NAME]"
click at [679, 540] on div "- Show Department Contacts Only" at bounding box center [512, 534] width 679 height 20
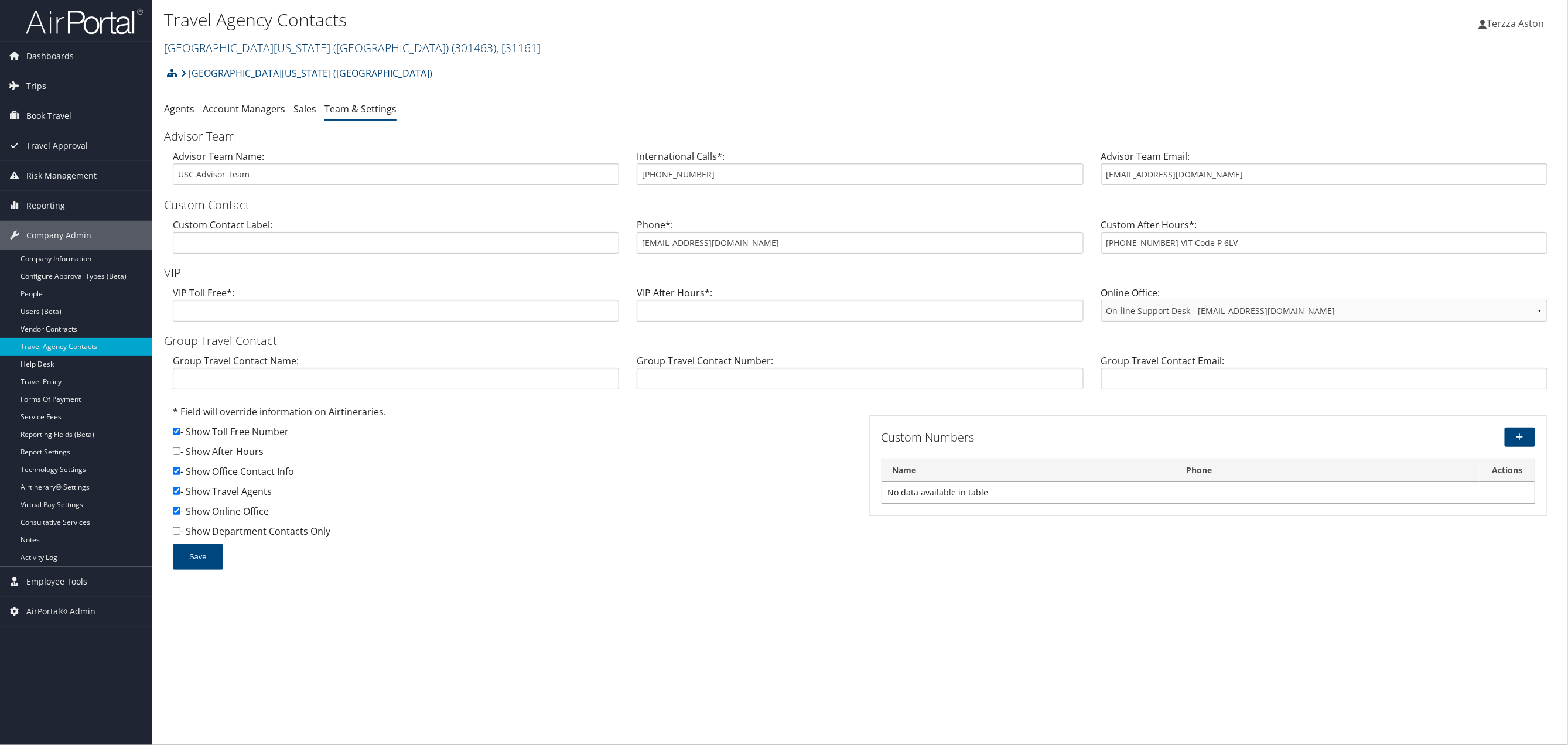
click at [250, 43] on link "[GEOGRAPHIC_DATA][US_STATE] ([GEOGRAPHIC_DATA]) ( 301463 ) , [ 31161 ]" at bounding box center [352, 47] width 377 height 16
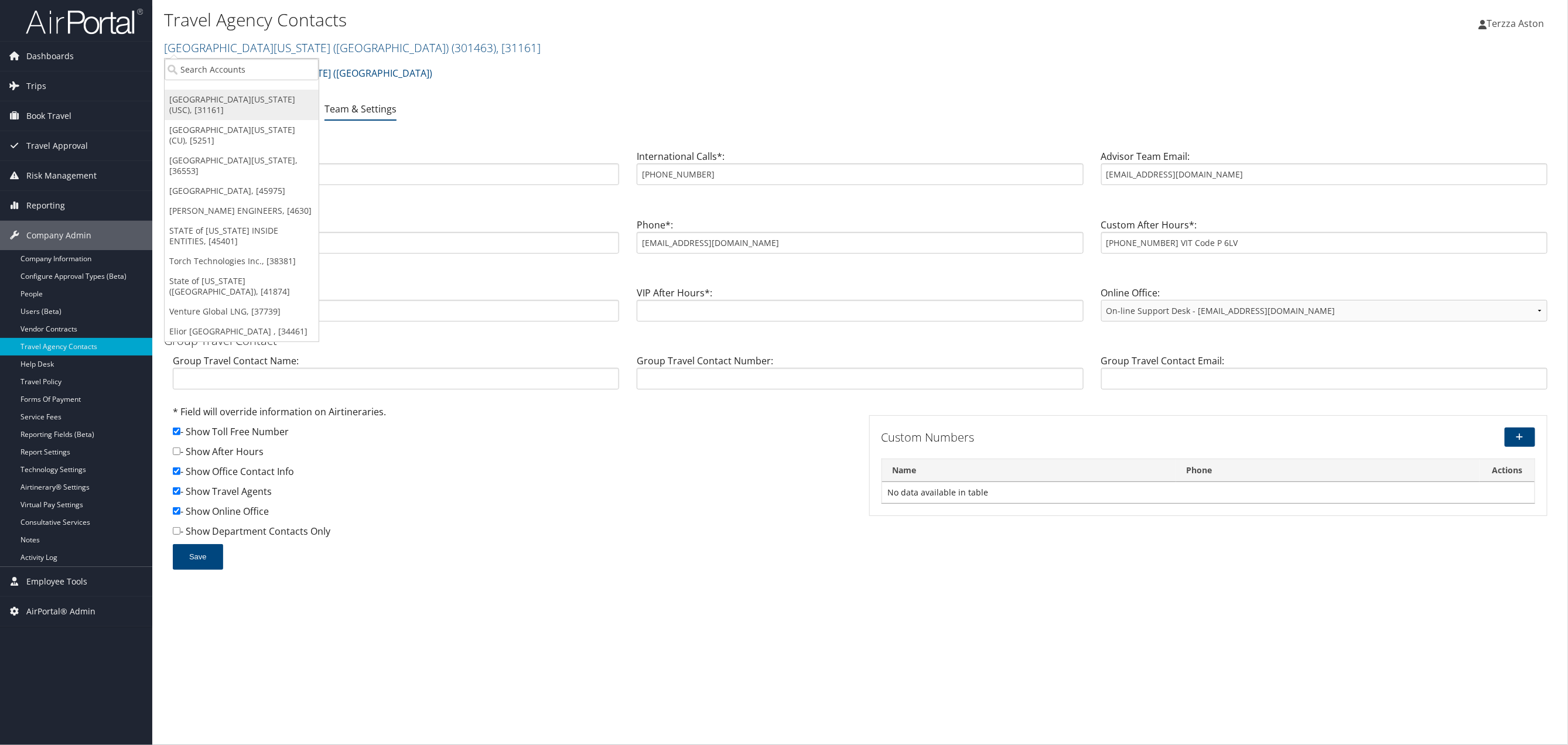
click at [214, 102] on link "[GEOGRAPHIC_DATA][US_STATE] (USC), [31161]" at bounding box center [241, 105] width 154 height 30
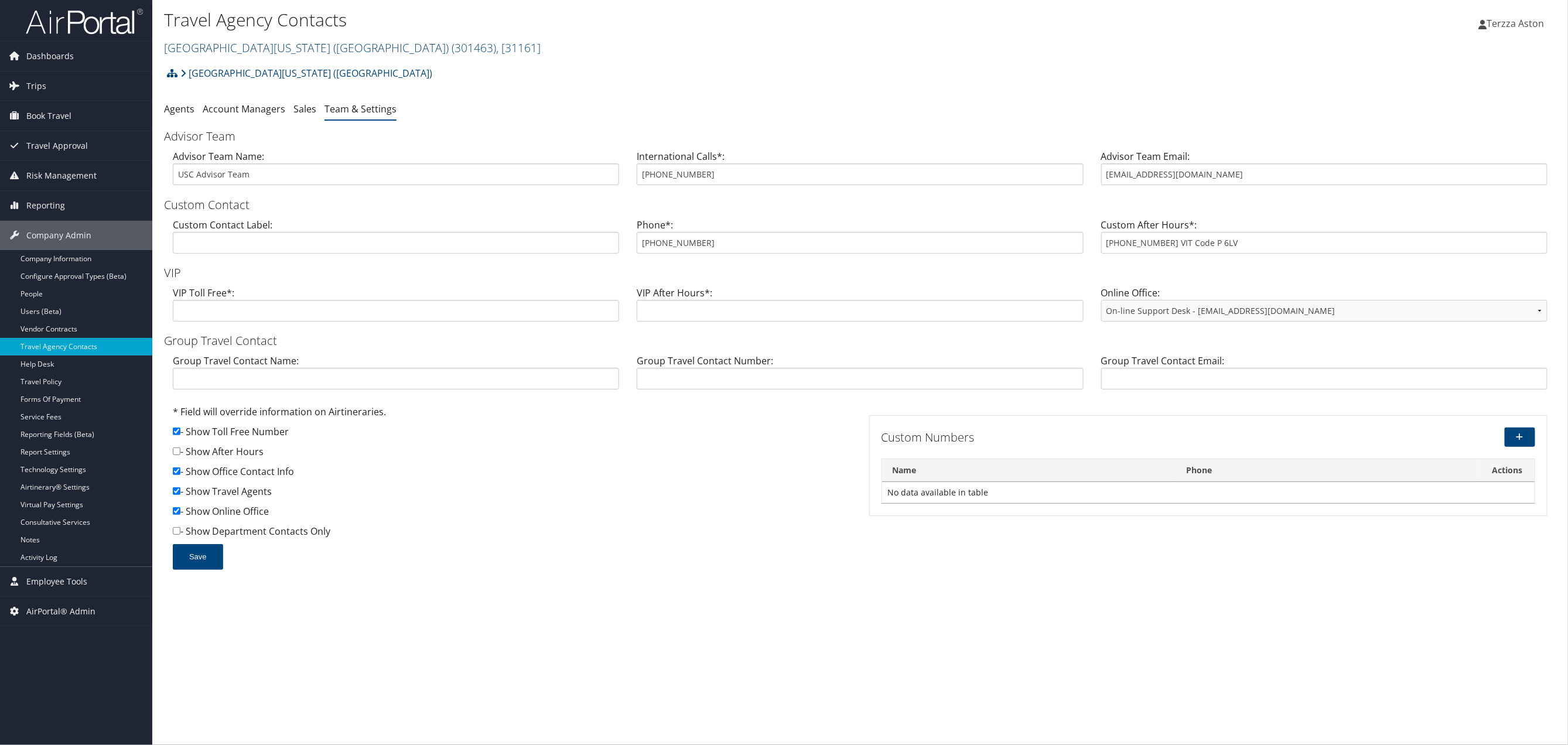
click at [712, 242] on input "[PHONE_NUMBER]" at bounding box center [859, 243] width 446 height 22
